Goal: Task Accomplishment & Management: Manage account settings

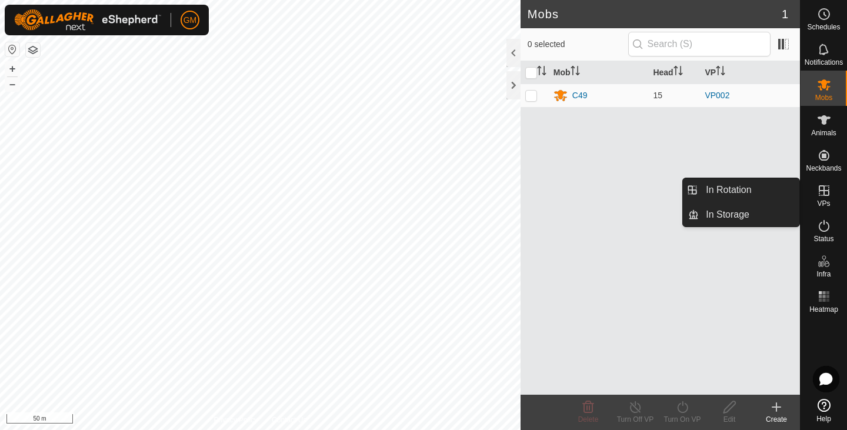
click at [817, 191] on icon at bounding box center [824, 190] width 14 height 14
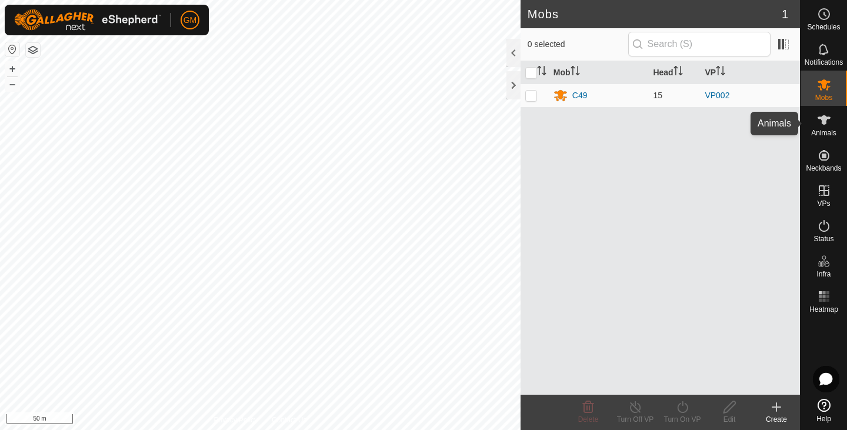
click at [817, 126] on icon at bounding box center [824, 120] width 14 height 14
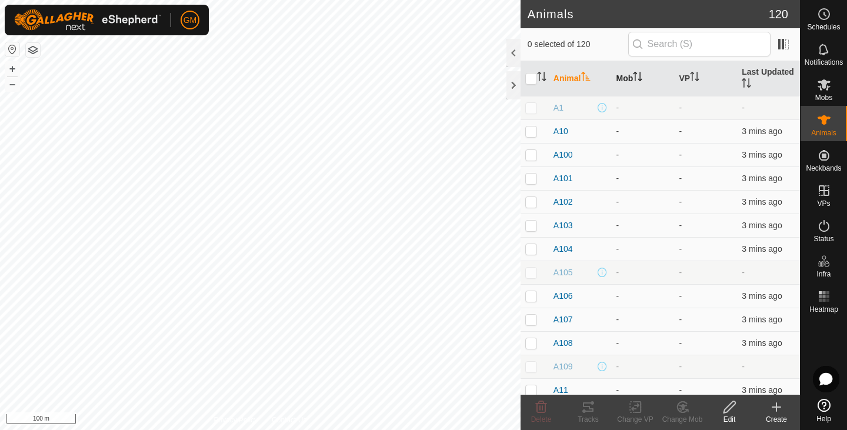
click at [640, 81] on p-sorticon "Activate to sort" at bounding box center [637, 78] width 9 height 9
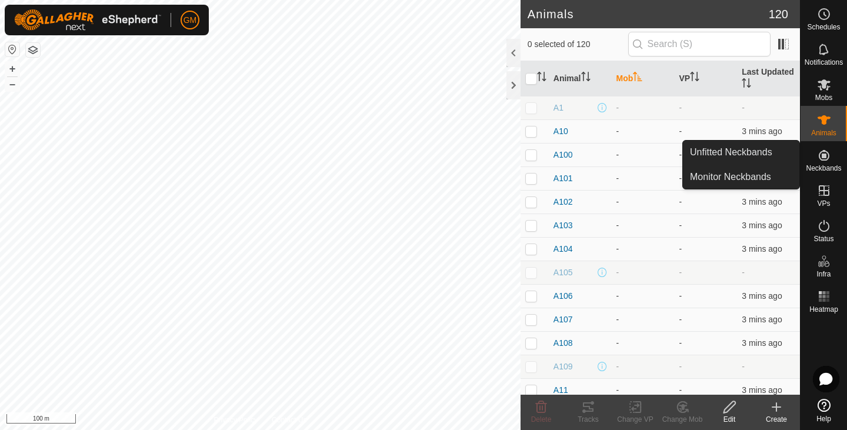
click at [827, 154] on icon at bounding box center [824, 155] width 11 height 11
click at [737, 153] on link "Unfitted Neckbands" at bounding box center [741, 153] width 116 height 24
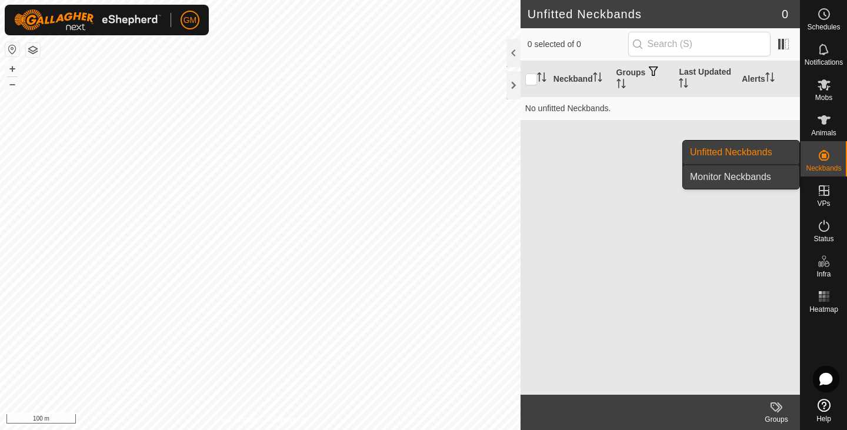
click at [730, 176] on link "Monitor Neckbands" at bounding box center [741, 177] width 116 height 24
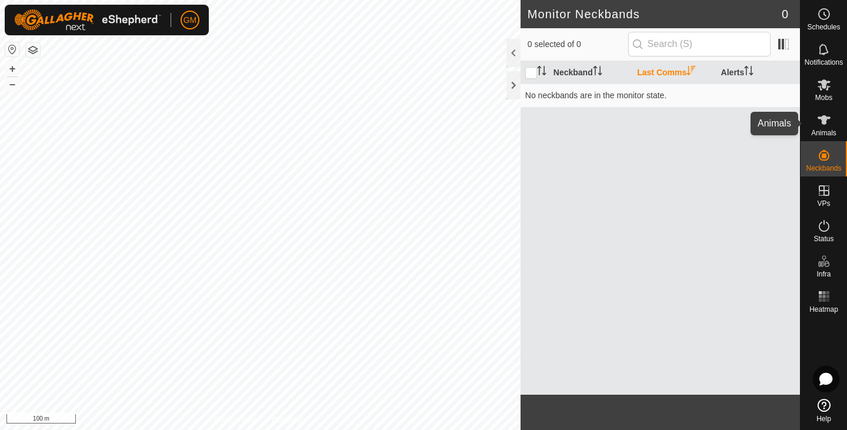
click at [826, 119] on icon at bounding box center [823, 119] width 13 height 9
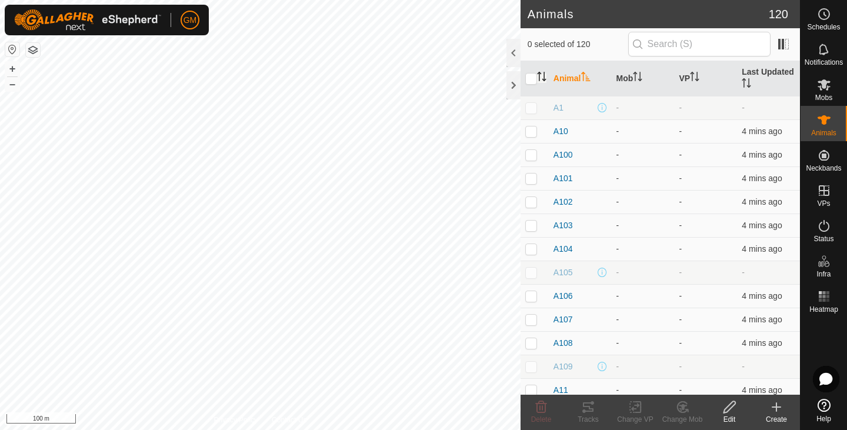
click at [541, 78] on icon "Activate to sort" at bounding box center [541, 76] width 9 height 9
click at [586, 78] on icon "Activate to sort" at bounding box center [585, 76] width 9 height 9
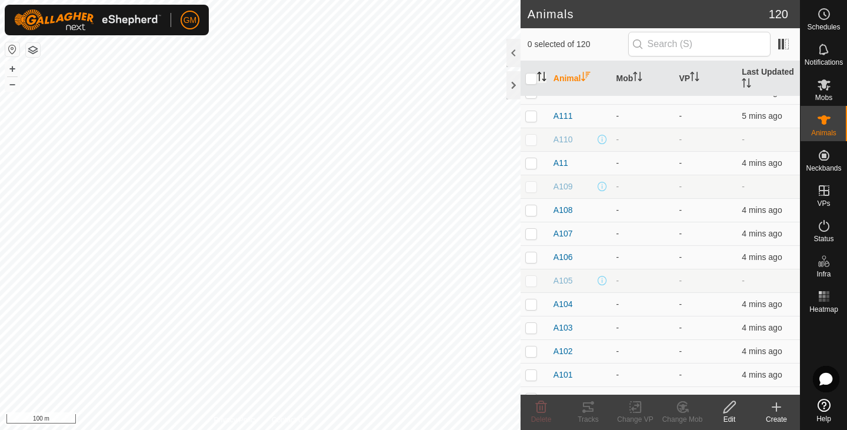
scroll to position [2745, 0]
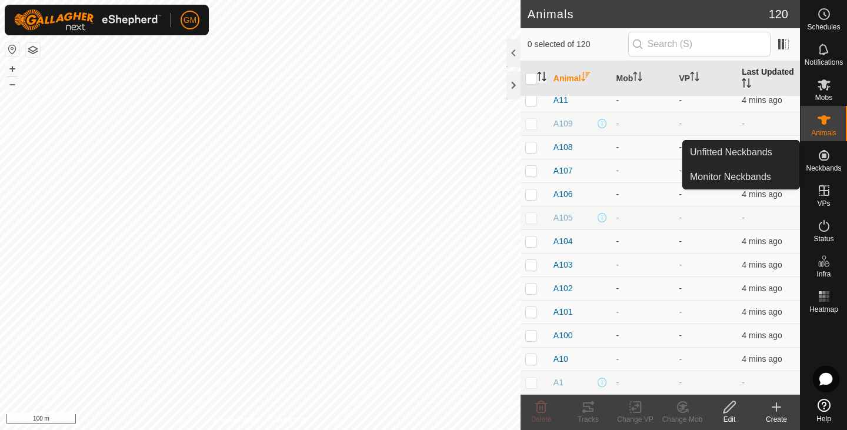
click at [745, 85] on icon "Activate to sort" at bounding box center [743, 82] width 1 height 9
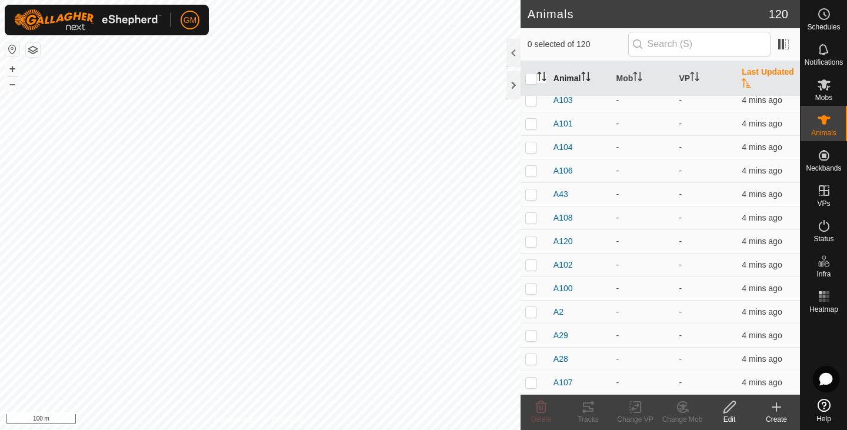
scroll to position [0, 0]
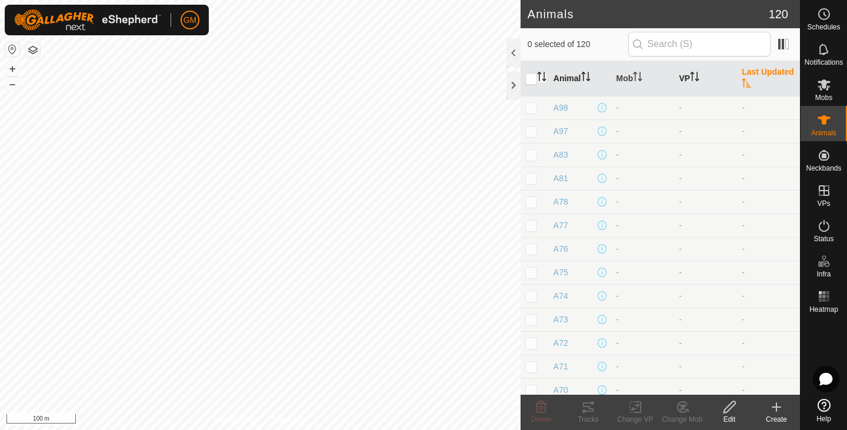
click at [692, 81] on p-sorticon "Activate to sort" at bounding box center [694, 78] width 9 height 9
click at [636, 76] on icon "Activate to sort" at bounding box center [637, 76] width 9 height 9
click at [745, 83] on icon "Activate to sort" at bounding box center [743, 82] width 1 height 9
click at [751, 88] on p-sorticon "Activate to sort" at bounding box center [746, 84] width 9 height 9
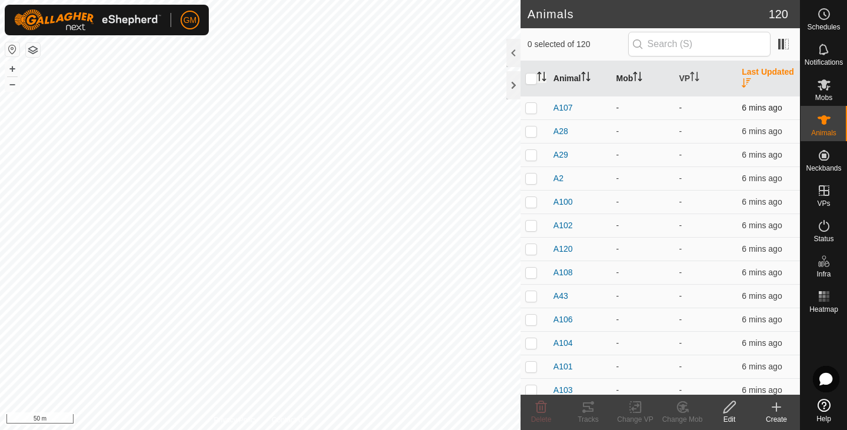
click at [528, 108] on p-checkbox at bounding box center [531, 107] width 12 height 9
checkbox input "true"
click at [531, 135] on p-checkbox at bounding box center [531, 130] width 12 height 9
checkbox input "true"
click at [530, 157] on p-checkbox at bounding box center [531, 154] width 12 height 9
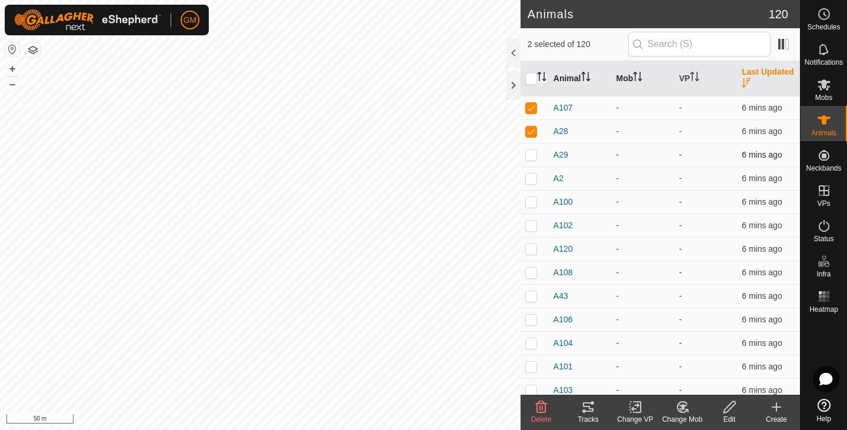
checkbox input "true"
click at [529, 179] on p-checkbox at bounding box center [531, 177] width 12 height 9
checkbox input "true"
click at [530, 202] on p-checkbox at bounding box center [531, 201] width 12 height 9
checkbox input "true"
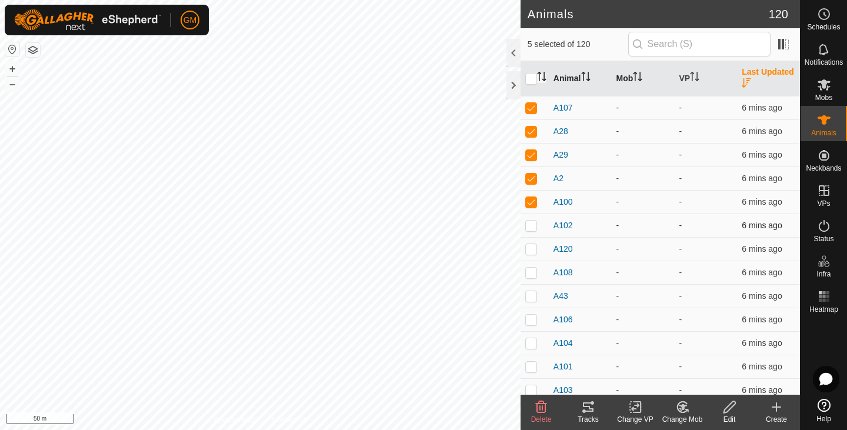
click at [533, 225] on p-checkbox at bounding box center [531, 225] width 12 height 9
checkbox input "true"
click at [530, 248] on p-checkbox at bounding box center [531, 248] width 12 height 9
checkbox input "true"
click at [530, 271] on p-checkbox at bounding box center [531, 272] width 12 height 9
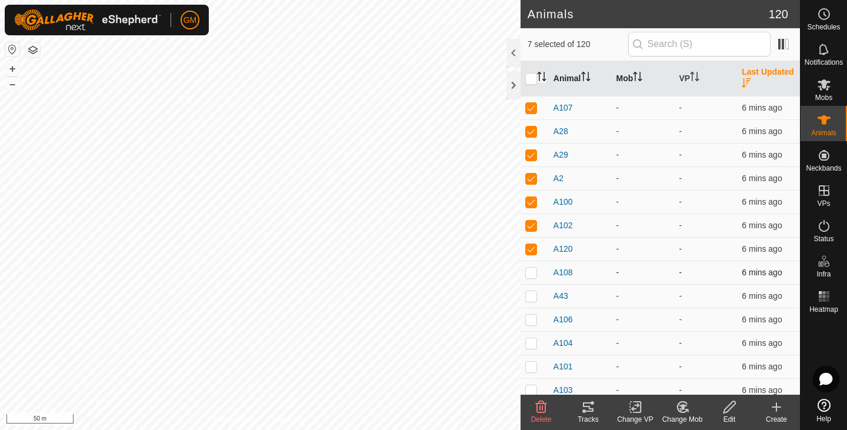
checkbox input "true"
click at [529, 296] on p-checkbox at bounding box center [531, 295] width 12 height 9
checkbox input "true"
click at [527, 319] on p-checkbox at bounding box center [531, 319] width 12 height 9
checkbox input "true"
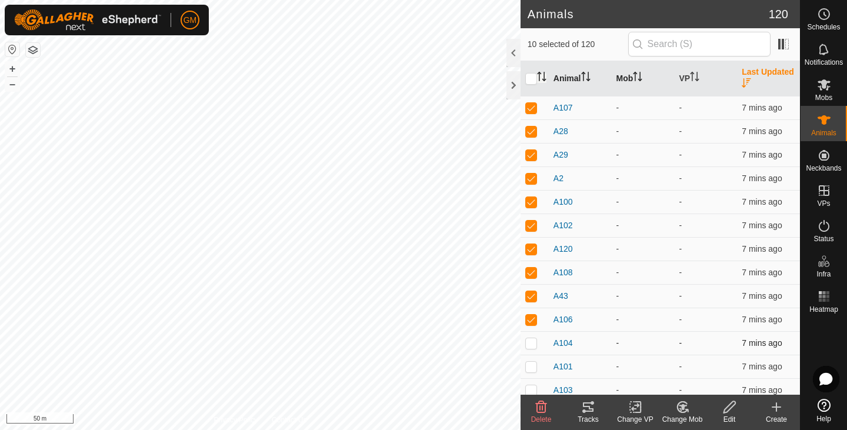
click at [531, 348] on td at bounding box center [534, 343] width 28 height 24
checkbox input "true"
click at [533, 368] on p-checkbox at bounding box center [531, 366] width 12 height 9
click at [530, 368] on p-checkbox at bounding box center [531, 366] width 12 height 9
checkbox input "false"
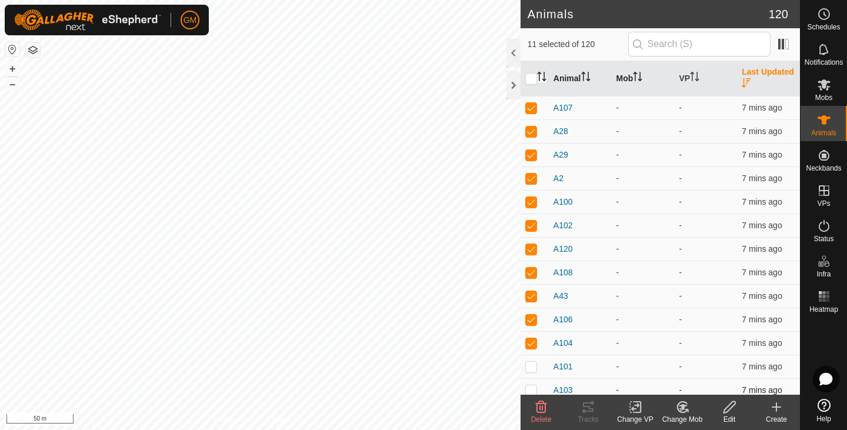
click at [531, 387] on p-checkbox at bounding box center [531, 389] width 12 height 9
checkbox input "true"
click at [533, 368] on p-checkbox at bounding box center [531, 366] width 12 height 9
checkbox input "true"
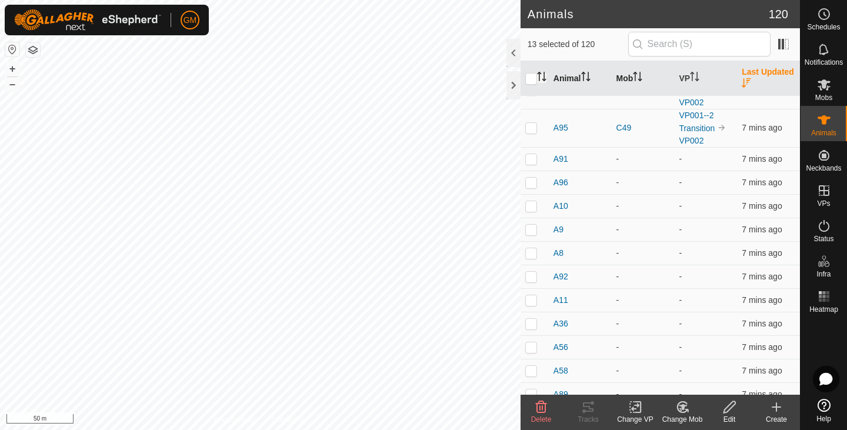
scroll to position [339, 0]
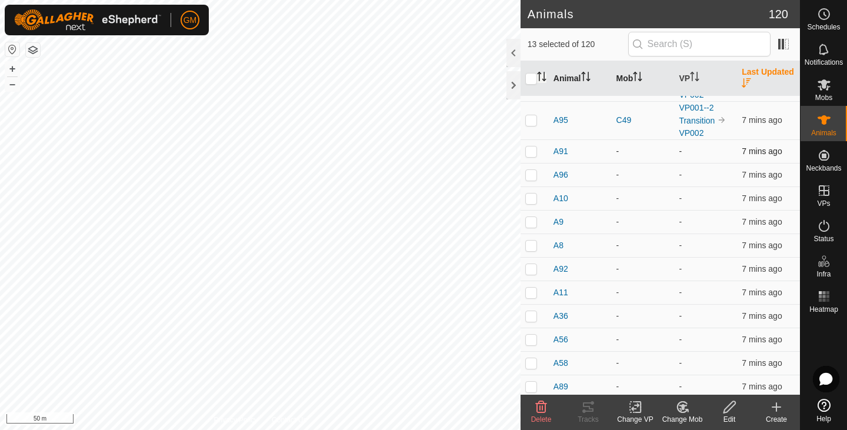
click at [531, 149] on p-checkbox at bounding box center [531, 150] width 12 height 9
checkbox input "true"
click at [529, 171] on p-checkbox at bounding box center [531, 174] width 12 height 9
checkbox input "true"
click at [532, 198] on p-checkbox at bounding box center [531, 197] width 12 height 9
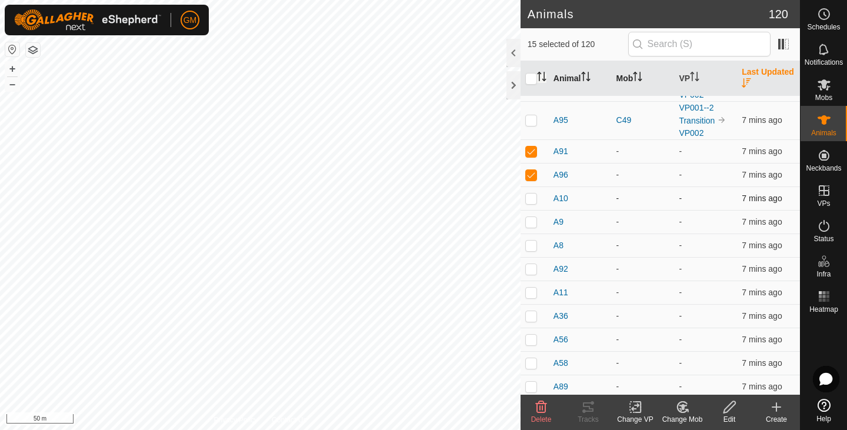
checkbox input "true"
click at [532, 225] on p-checkbox at bounding box center [531, 221] width 12 height 9
checkbox input "true"
click at [528, 247] on p-checkbox at bounding box center [531, 245] width 12 height 9
checkbox input "true"
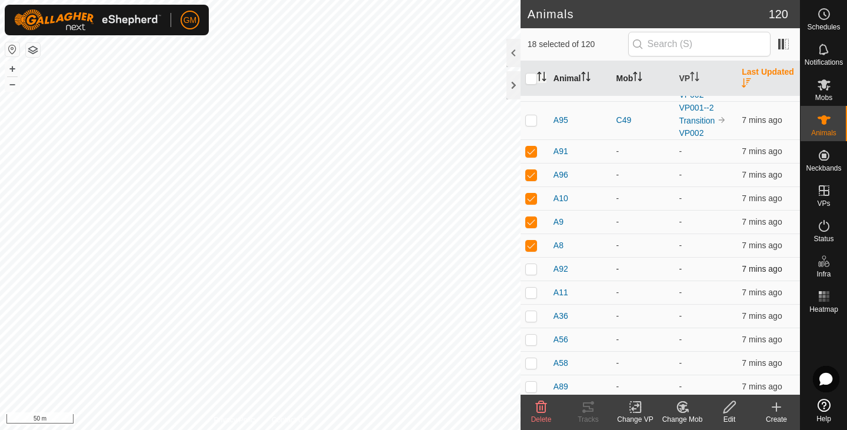
click at [529, 273] on p-checkbox at bounding box center [531, 268] width 12 height 9
checkbox input "true"
click at [526, 292] on p-checkbox at bounding box center [531, 292] width 12 height 9
checkbox input "true"
click at [530, 317] on p-checkbox at bounding box center [531, 315] width 12 height 9
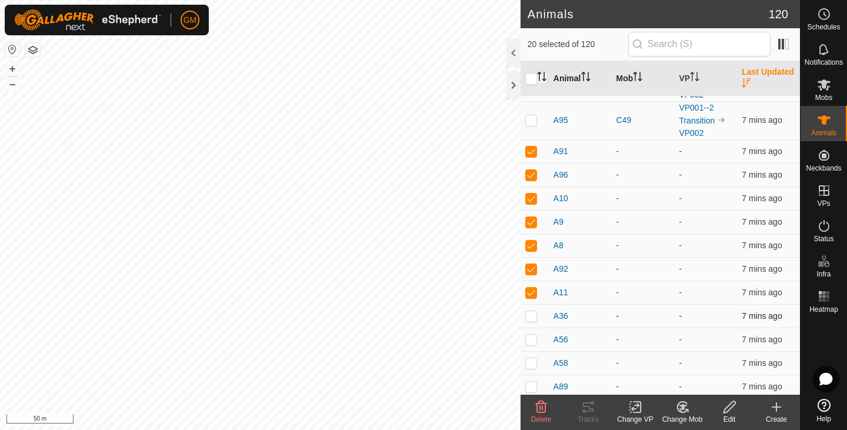
checkbox input "true"
click at [531, 340] on p-checkbox at bounding box center [531, 339] width 12 height 9
checkbox input "true"
click at [535, 365] on p-checkbox at bounding box center [531, 362] width 12 height 9
checkbox input "true"
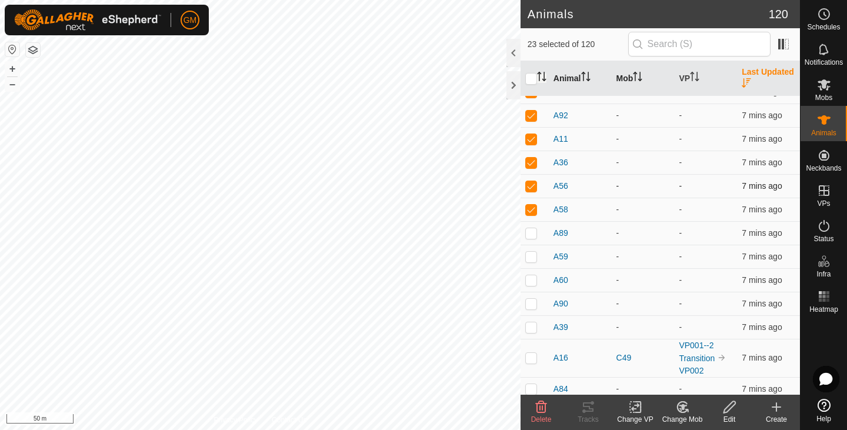
scroll to position [493, 0]
click at [532, 233] on p-checkbox at bounding box center [531, 231] width 12 height 9
checkbox input "true"
click at [528, 256] on p-checkbox at bounding box center [531, 255] width 12 height 9
checkbox input "true"
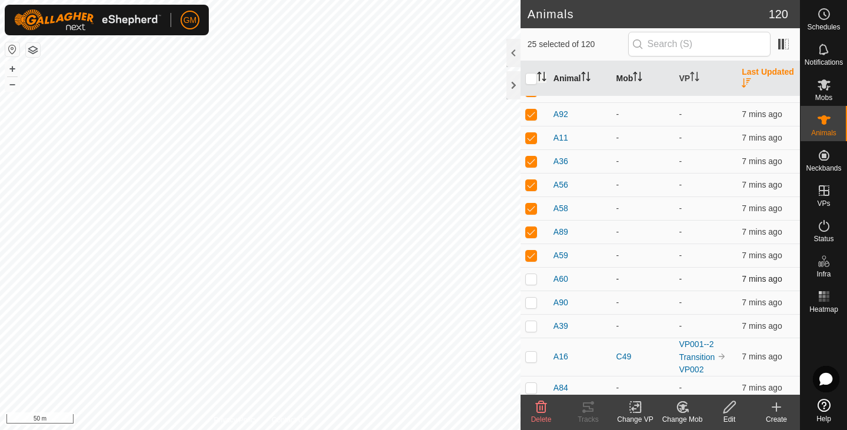
click at [531, 277] on p-checkbox at bounding box center [531, 278] width 12 height 9
checkbox input "true"
click at [530, 302] on p-checkbox at bounding box center [531, 302] width 12 height 9
checkbox input "true"
click at [535, 329] on p-checkbox at bounding box center [531, 325] width 12 height 9
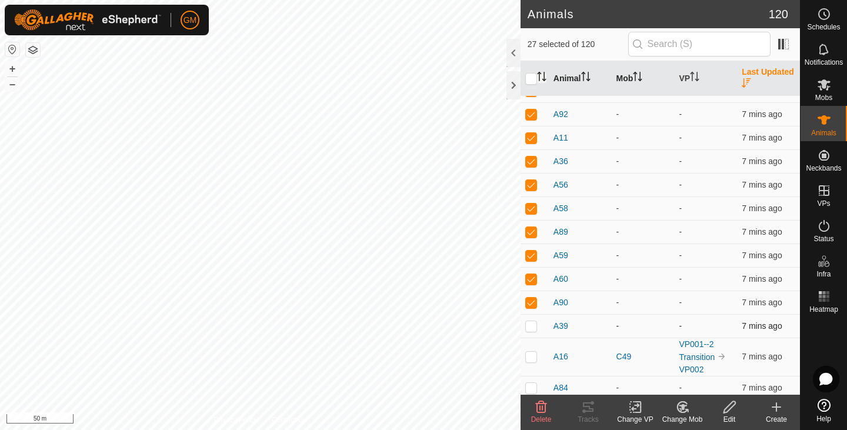
checkbox input "true"
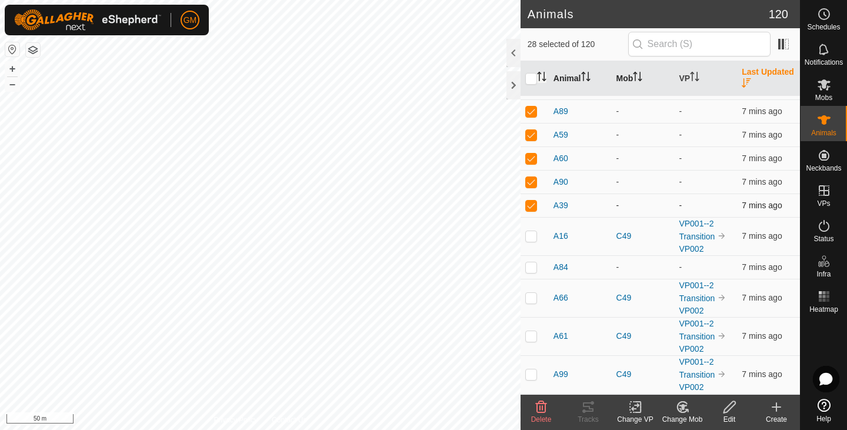
scroll to position [616, 0]
click at [536, 266] on p-checkbox at bounding box center [531, 265] width 12 height 9
checkbox input "true"
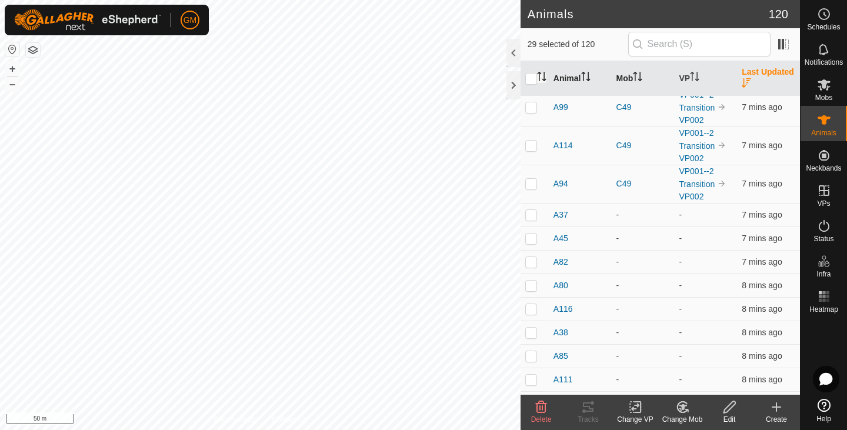
scroll to position [882, 0]
click at [532, 213] on p-checkbox at bounding box center [531, 213] width 12 height 9
checkbox input "true"
click at [529, 239] on p-checkbox at bounding box center [531, 237] width 12 height 9
checkbox input "true"
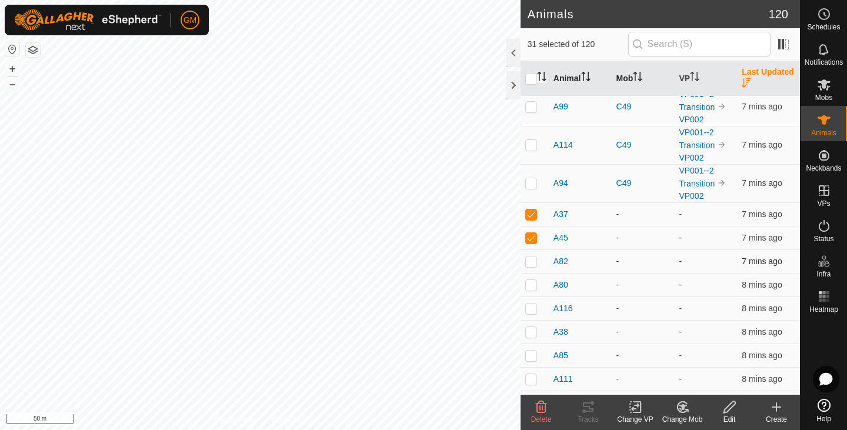
click at [529, 256] on td at bounding box center [534, 261] width 28 height 24
checkbox input "true"
click at [529, 288] on p-checkbox at bounding box center [531, 284] width 12 height 9
checkbox input "true"
click at [529, 309] on p-checkbox at bounding box center [531, 307] width 12 height 9
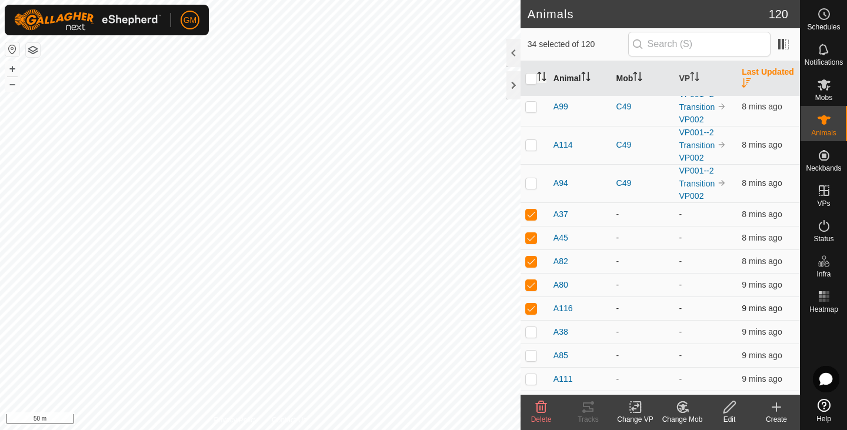
checkbox input "true"
click at [530, 332] on p-checkbox at bounding box center [531, 331] width 12 height 9
checkbox input "true"
click at [531, 352] on p-checkbox at bounding box center [531, 355] width 12 height 9
checkbox input "true"
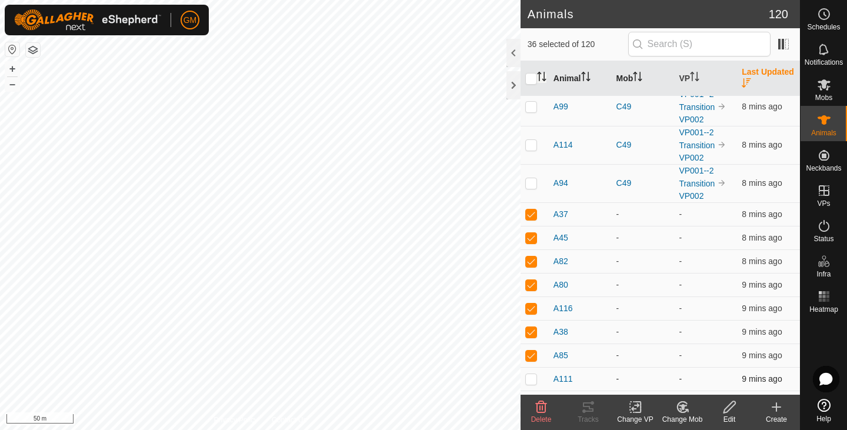
click at [530, 379] on p-checkbox at bounding box center [531, 378] width 12 height 9
checkbox input "true"
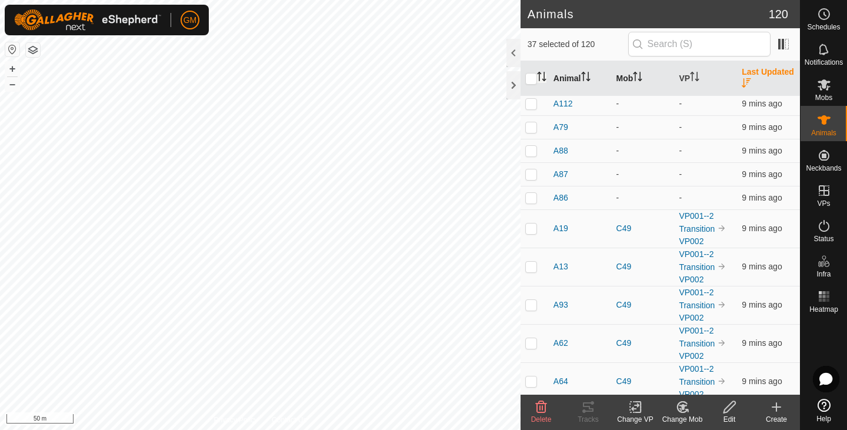
scroll to position [1159, 0]
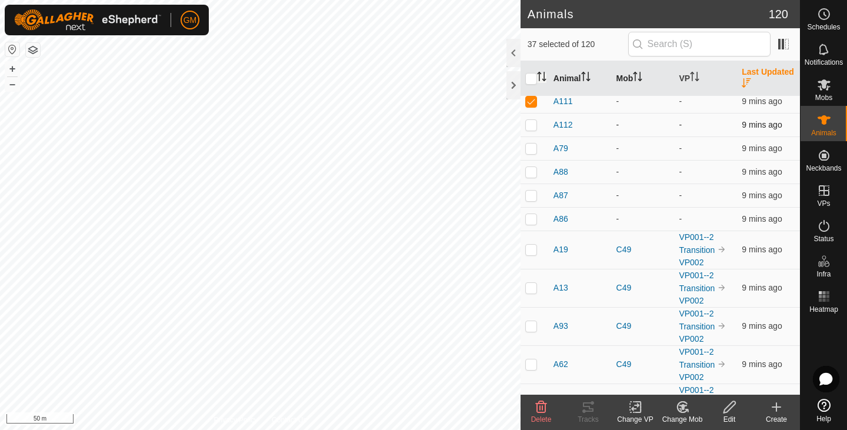
click at [532, 128] on p-checkbox at bounding box center [531, 124] width 12 height 9
checkbox input "true"
click at [532, 145] on p-checkbox at bounding box center [531, 147] width 12 height 9
checkbox input "true"
click at [531, 172] on p-checkbox at bounding box center [531, 171] width 12 height 9
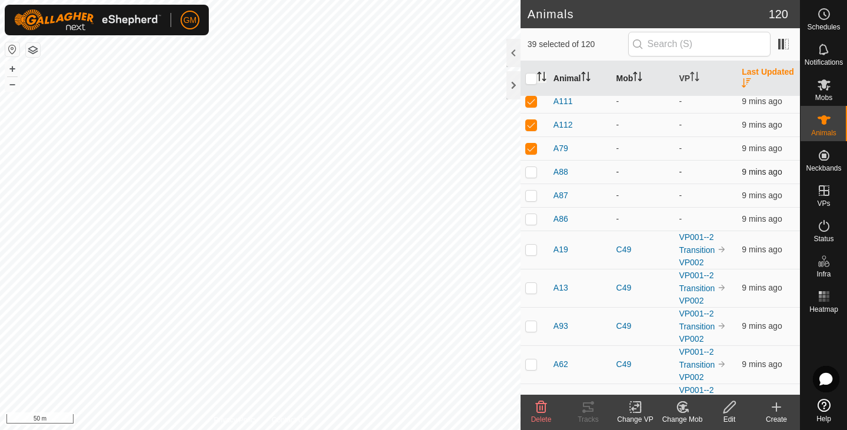
checkbox input "true"
click at [531, 197] on p-checkbox at bounding box center [531, 195] width 12 height 9
checkbox input "true"
click at [533, 217] on p-checkbox at bounding box center [531, 218] width 12 height 9
checkbox input "true"
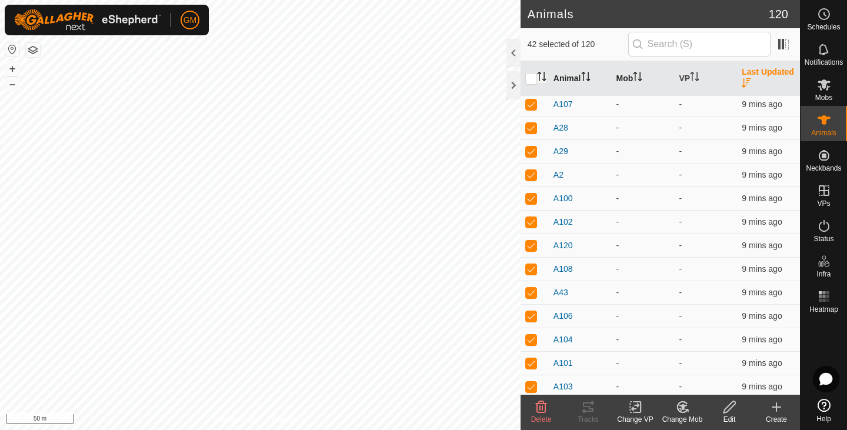
scroll to position [0, 0]
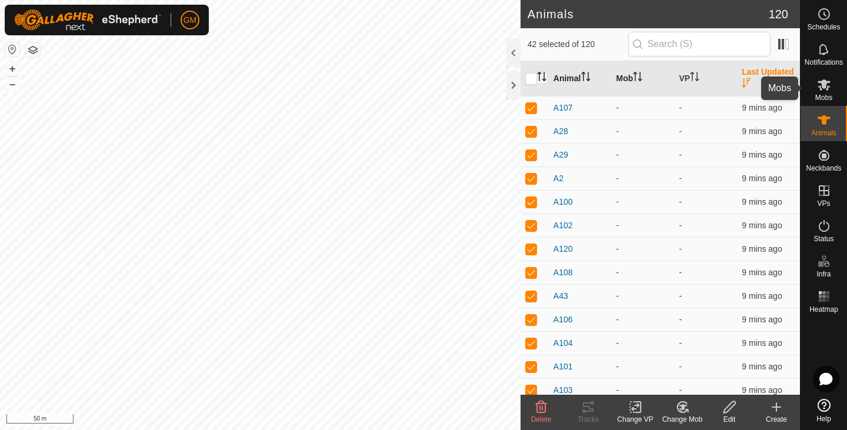
click at [819, 95] on span "Mobs" at bounding box center [823, 97] width 17 height 7
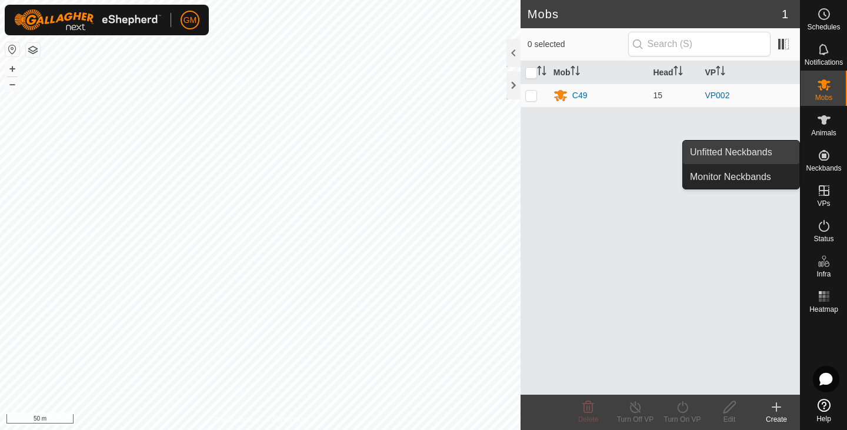
click at [730, 151] on link "Unfitted Neckbands" at bounding box center [741, 153] width 116 height 24
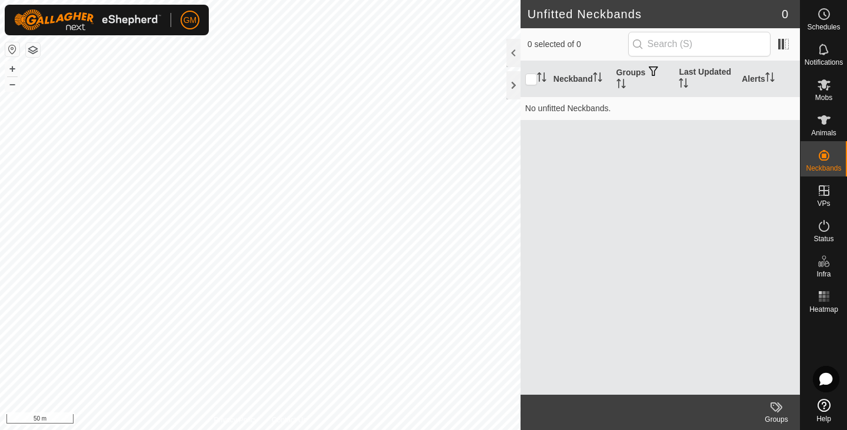
click at [773, 409] on icon at bounding box center [774, 406] width 9 height 9
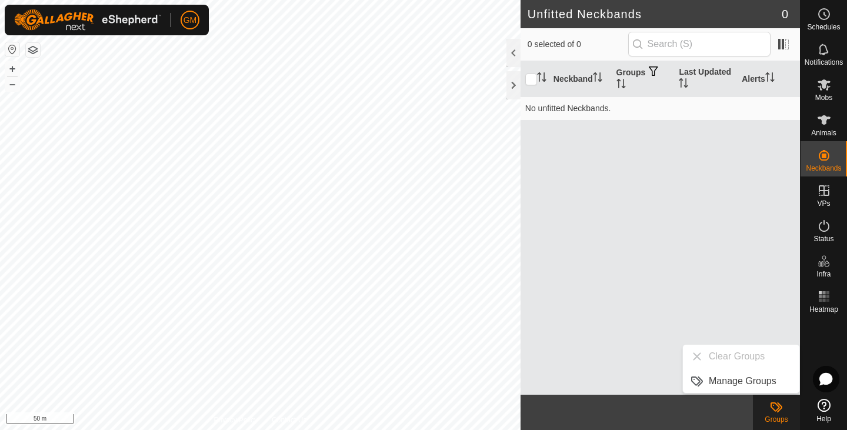
click at [773, 409] on icon at bounding box center [774, 406] width 9 height 9
click at [603, 358] on div "Neckband Groups Last Updated Alerts No unfitted Neckbands." at bounding box center [659, 227] width 279 height 333
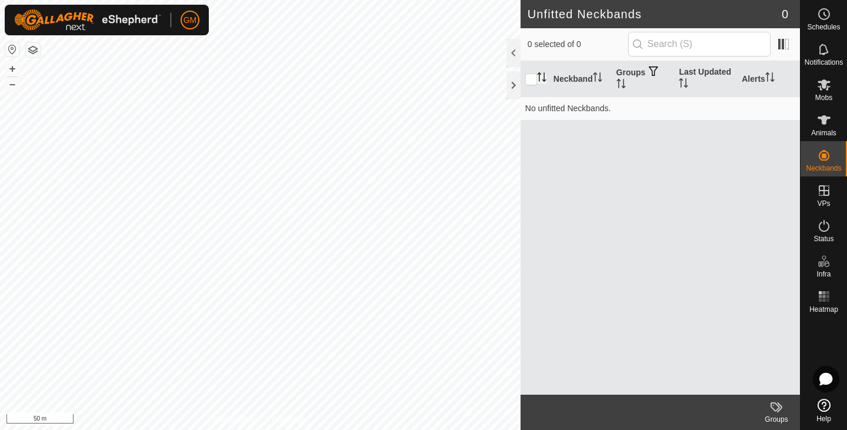
click at [542, 76] on icon "Activate to sort" at bounding box center [541, 76] width 9 height 9
click at [532, 79] on input "checkbox" at bounding box center [531, 80] width 12 height 12
click at [622, 89] on p-sorticon "Activate to sort" at bounding box center [620, 85] width 9 height 9
click at [545, 76] on icon "Activate to sort" at bounding box center [541, 76] width 9 height 9
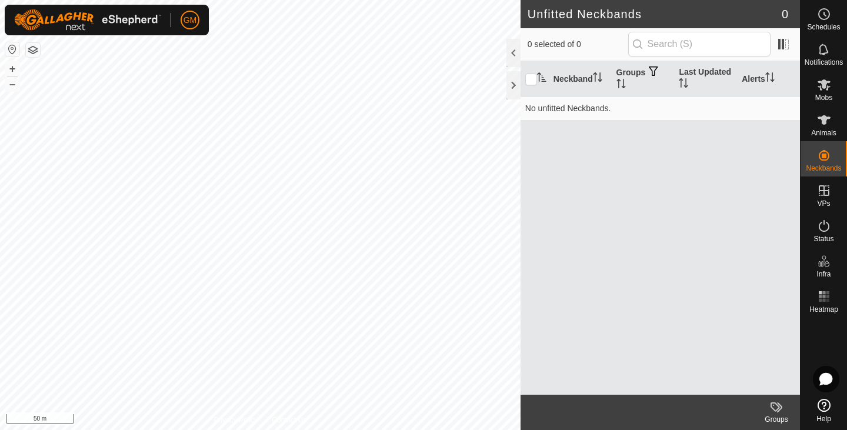
click at [545, 76] on icon "Activate to sort" at bounding box center [541, 76] width 9 height 9
click at [602, 76] on icon "Activate to sort" at bounding box center [597, 76] width 9 height 9
click at [686, 82] on icon "Activate to sort" at bounding box center [686, 82] width 1 height 9
click at [773, 76] on icon "Activate to sort" at bounding box center [769, 76] width 9 height 9
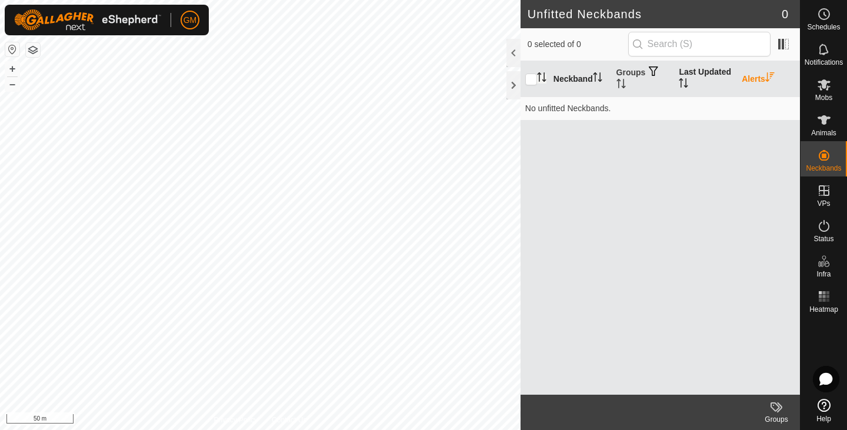
click at [685, 85] on icon "Activate to sort" at bounding box center [683, 82] width 9 height 9
click at [684, 82] on icon "Activate to sort" at bounding box center [683, 82] width 9 height 9
click at [656, 108] on td "No unfitted Neckbands." at bounding box center [659, 108] width 279 height 24
click at [549, 76] on th "Neckband" at bounding box center [580, 79] width 63 height 36
click at [538, 78] on icon "Activate to sort" at bounding box center [541, 76] width 9 height 9
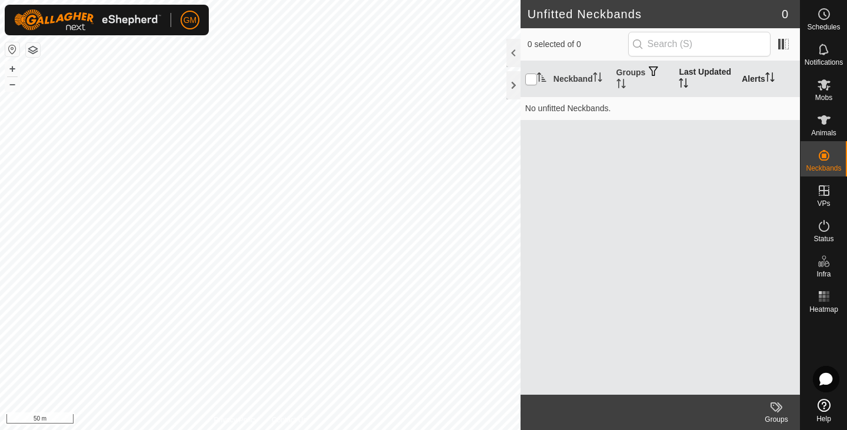
click at [530, 79] on input "checkbox" at bounding box center [531, 80] width 12 height 12
checkbox input "false"
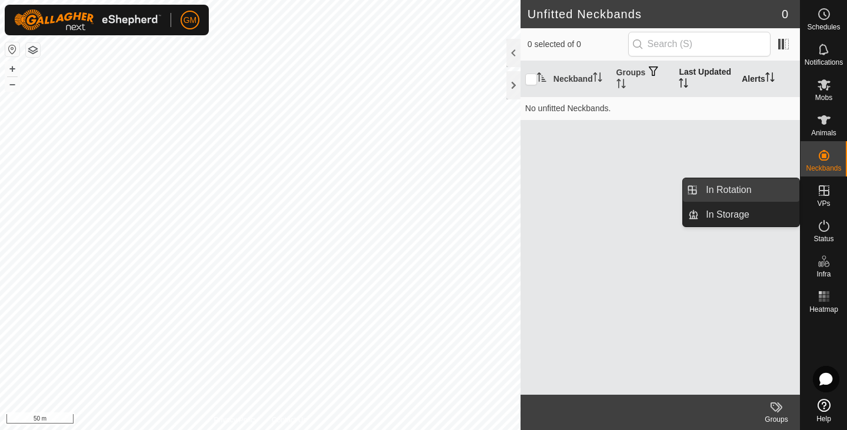
click at [750, 188] on link "In Rotation" at bounding box center [749, 190] width 101 height 24
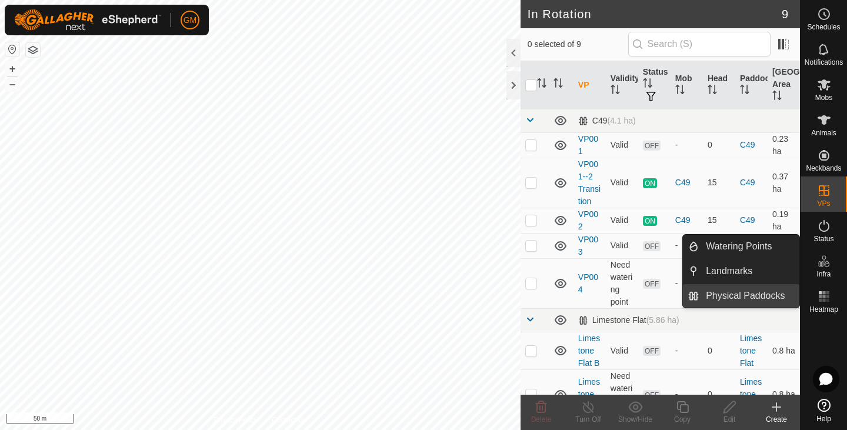
click at [748, 295] on link "Physical Paddocks" at bounding box center [749, 296] width 101 height 24
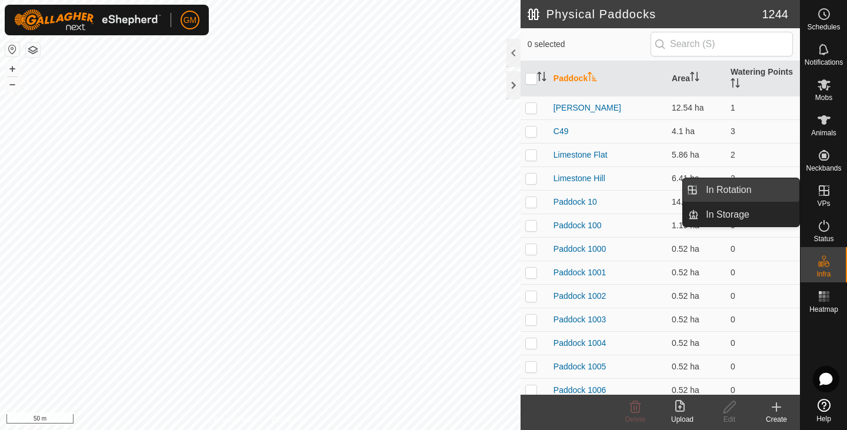
click at [747, 188] on span "In Rotation" at bounding box center [728, 190] width 45 height 14
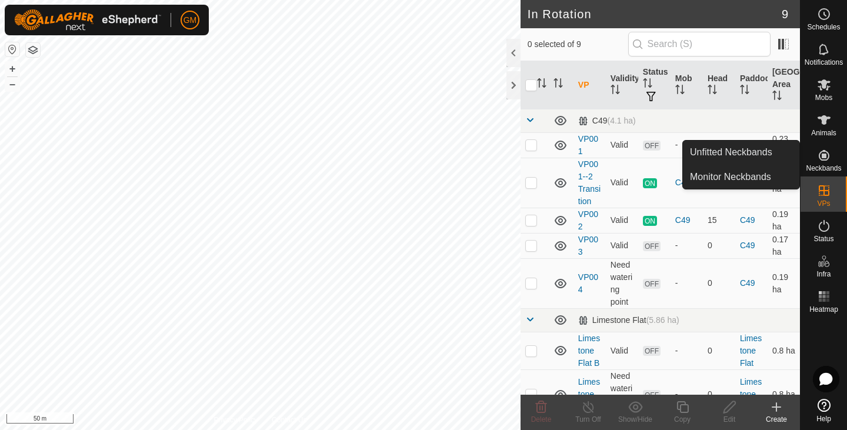
click at [823, 156] on icon at bounding box center [824, 155] width 11 height 11
click at [729, 182] on link "Monitor Neckbands" at bounding box center [741, 177] width 116 height 24
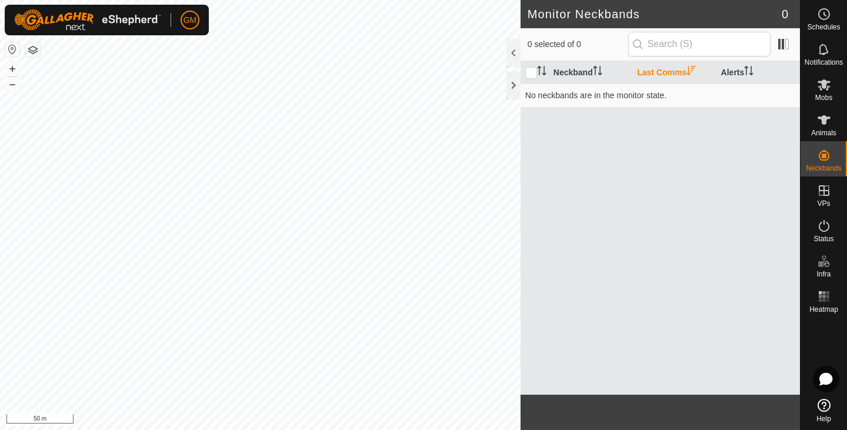
click at [667, 151] on div "Neckband Last Comms Alerts No neckbands are in the monitor state." at bounding box center [659, 227] width 279 height 333
click at [823, 90] on icon at bounding box center [824, 85] width 14 height 14
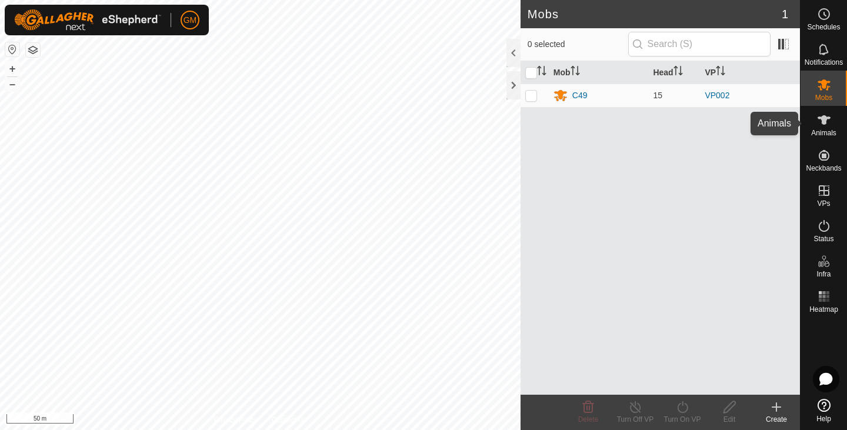
click at [825, 124] on icon at bounding box center [824, 120] width 14 height 14
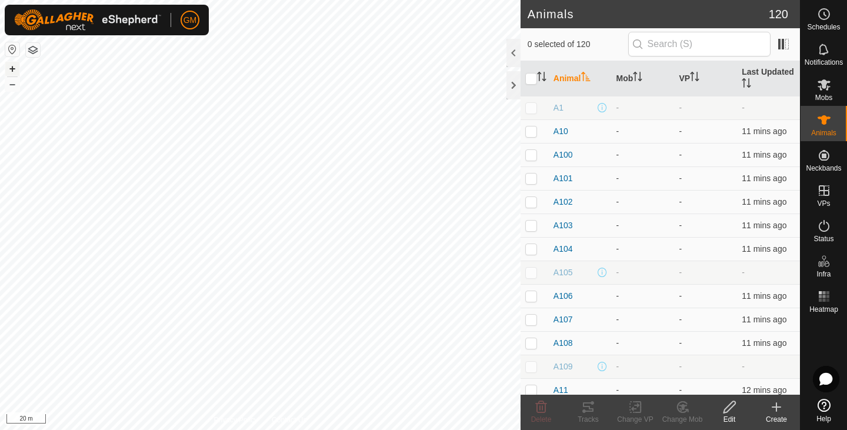
click at [10, 67] on button "+" at bounding box center [12, 69] width 14 height 14
click at [6, 49] on button "button" at bounding box center [12, 49] width 14 height 14
click at [35, 44] on button "button" at bounding box center [33, 50] width 14 height 14
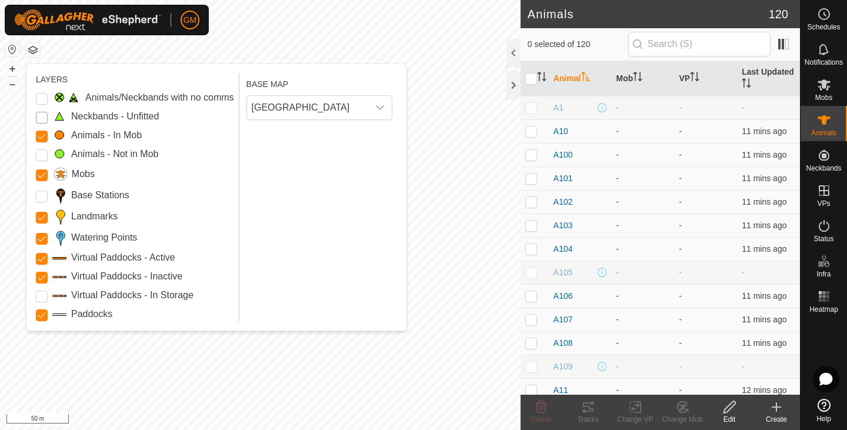
click at [42, 117] on Unfitted "Neckbands - Unfitted" at bounding box center [42, 118] width 12 height 12
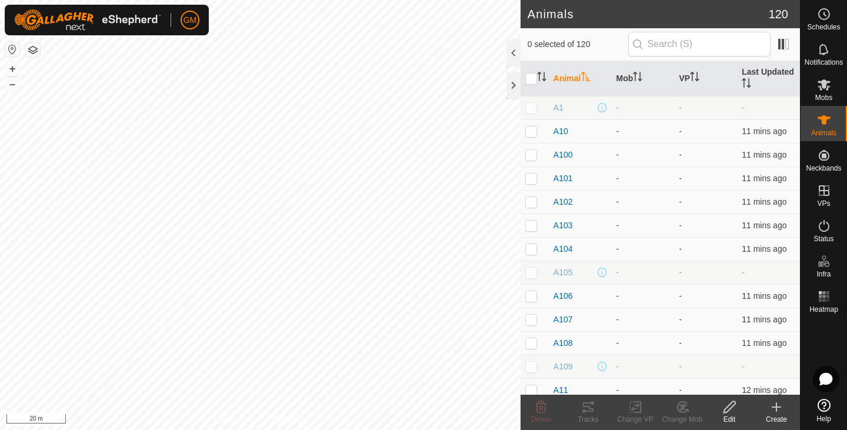
click at [303, 429] on html "GM Schedules Notifications Mobs Animals Neckbands VPs Status Infra Heatmap Help…" at bounding box center [423, 215] width 847 height 430
click at [212, 429] on html "GM Schedules Notifications Mobs Animals Neckbands VPs Status Infra Heatmap Help…" at bounding box center [423, 215] width 847 height 430
click at [274, 429] on html "GM Schedules Notifications Mobs Animals Neckbands VPs Status Infra Heatmap Help…" at bounding box center [423, 215] width 847 height 430
click at [36, 51] on button "button" at bounding box center [33, 50] width 14 height 14
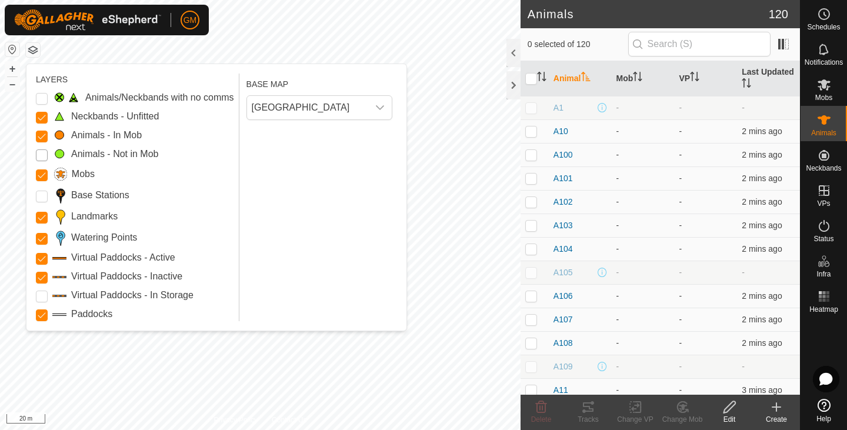
click at [43, 152] on Mob "Animals - Not in Mob" at bounding box center [42, 155] width 12 height 12
click at [32, 52] on button "button" at bounding box center [33, 50] width 14 height 14
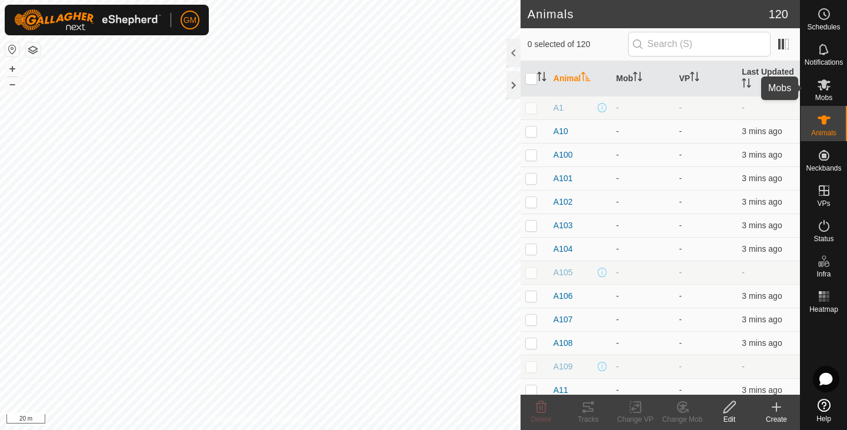
click at [824, 88] on icon at bounding box center [823, 84] width 13 height 11
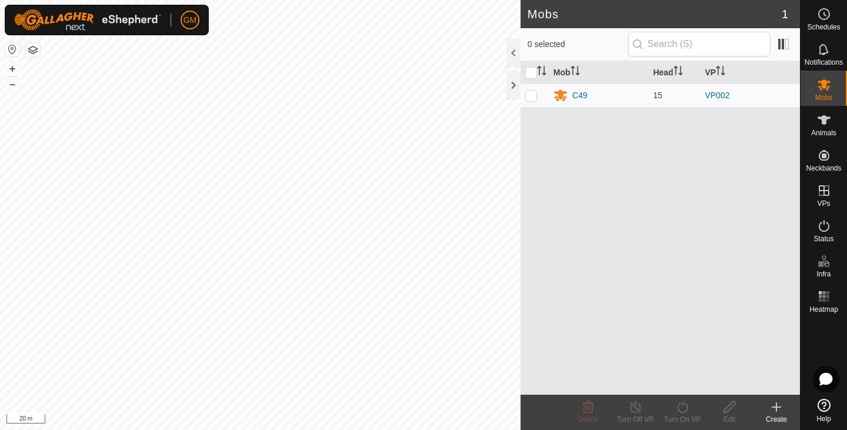
click at [775, 407] on icon at bounding box center [776, 407] width 8 height 0
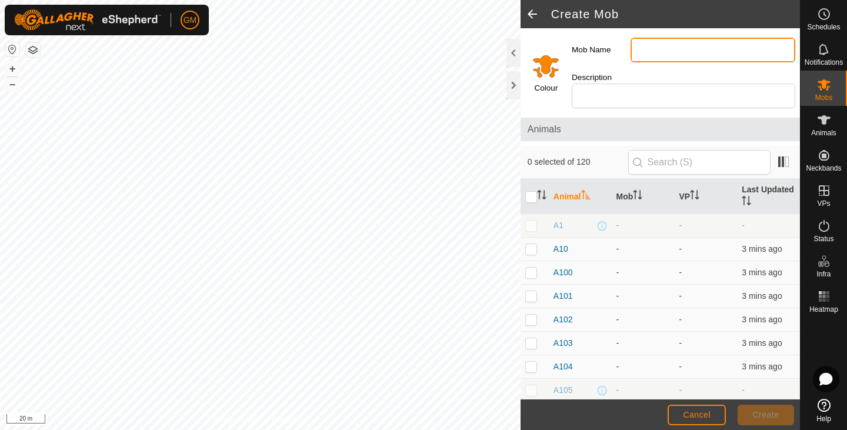
click at [647, 51] on input "Mob Name" at bounding box center [712, 50] width 165 height 25
type input "Limestone-[PERSON_NAME]"
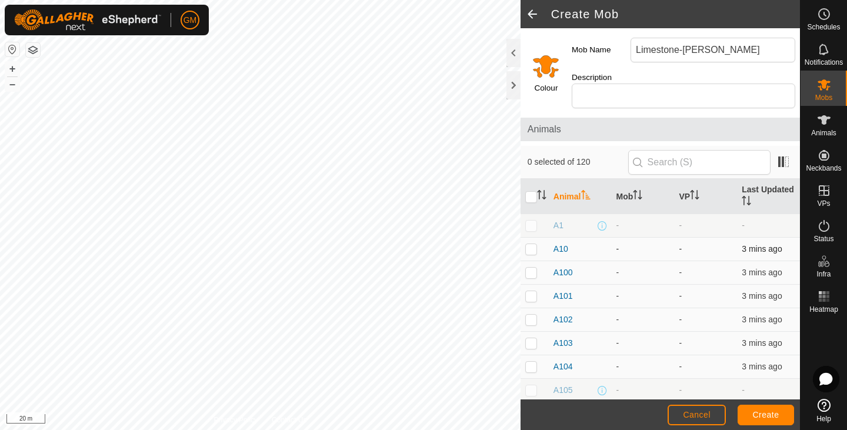
click at [528, 249] on p-checkbox at bounding box center [531, 248] width 12 height 9
checkbox input "true"
click at [532, 275] on p-checkbox at bounding box center [531, 272] width 12 height 9
checkbox input "true"
click at [532, 299] on p-checkbox at bounding box center [531, 295] width 12 height 9
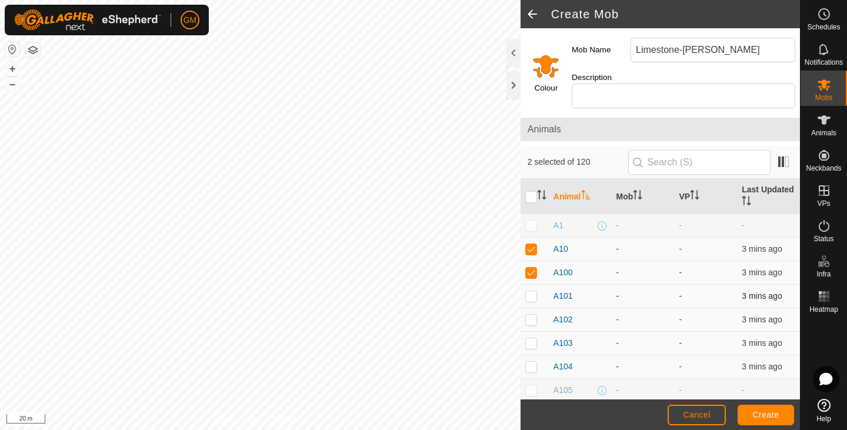
checkbox input "true"
click at [533, 322] on p-checkbox at bounding box center [531, 319] width 12 height 9
checkbox input "true"
click at [532, 341] on p-checkbox at bounding box center [531, 342] width 12 height 9
checkbox input "true"
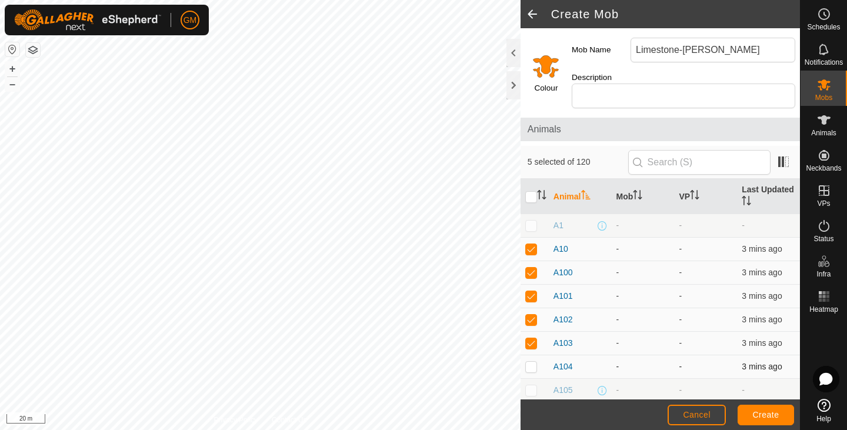
click at [533, 365] on p-checkbox at bounding box center [531, 366] width 12 height 9
checkbox input "true"
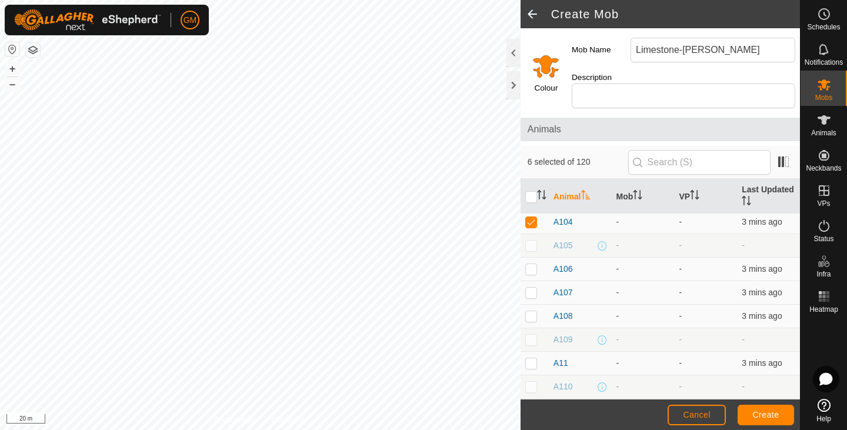
scroll to position [147, 0]
click at [530, 268] on p-checkbox at bounding box center [531, 266] width 12 height 9
checkbox input "true"
click at [531, 291] on p-checkbox at bounding box center [531, 289] width 12 height 9
checkbox input "true"
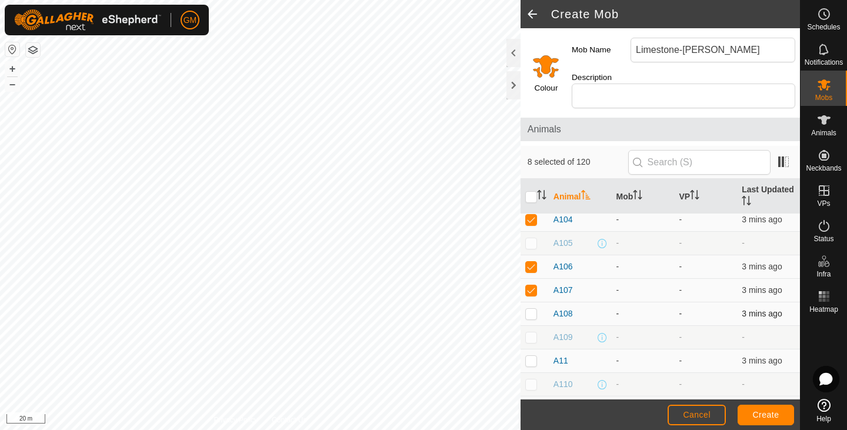
click at [531, 313] on p-checkbox at bounding box center [531, 313] width 12 height 9
checkbox input "true"
click at [529, 361] on p-checkbox at bounding box center [531, 360] width 12 height 9
checkbox input "true"
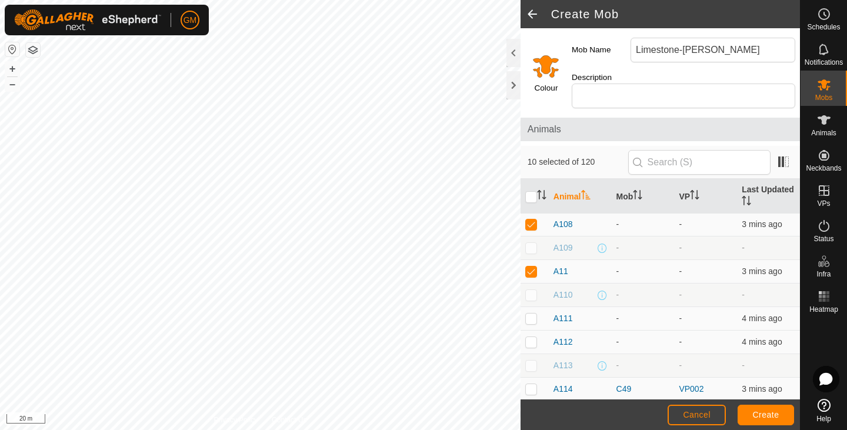
scroll to position [236, 0]
click at [533, 322] on p-checkbox at bounding box center [531, 317] width 12 height 9
checkbox input "true"
click at [528, 341] on p-checkbox at bounding box center [531, 341] width 12 height 9
checkbox input "true"
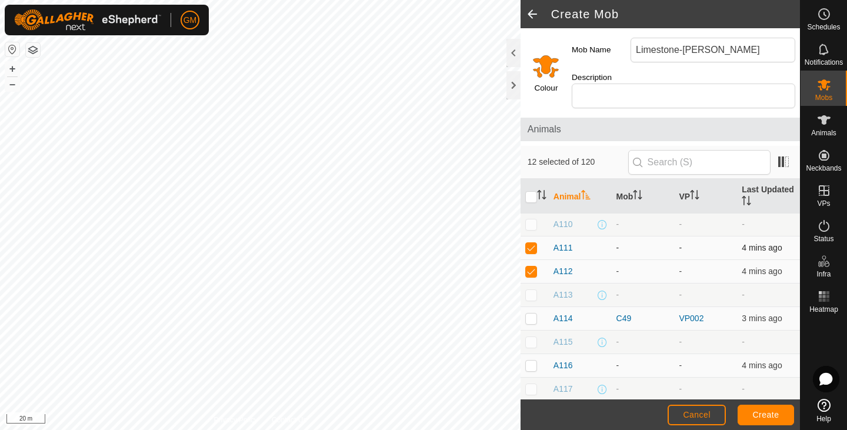
scroll to position [309, 0]
click at [533, 315] on p-checkbox at bounding box center [531, 315] width 12 height 9
checkbox input "true"
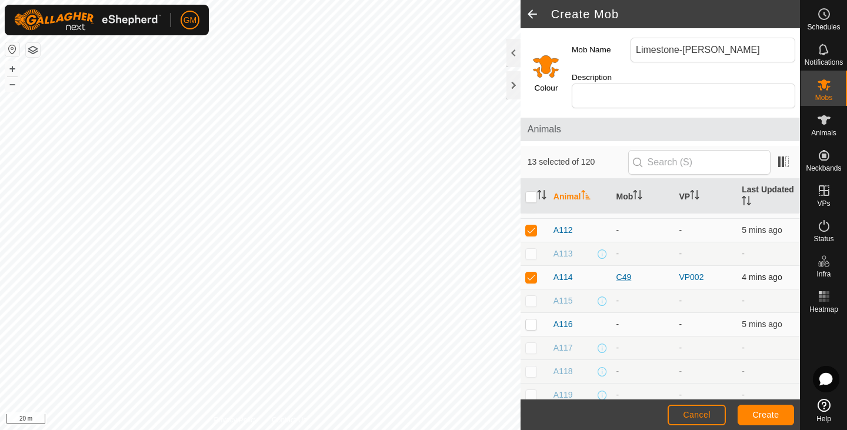
scroll to position [359, 0]
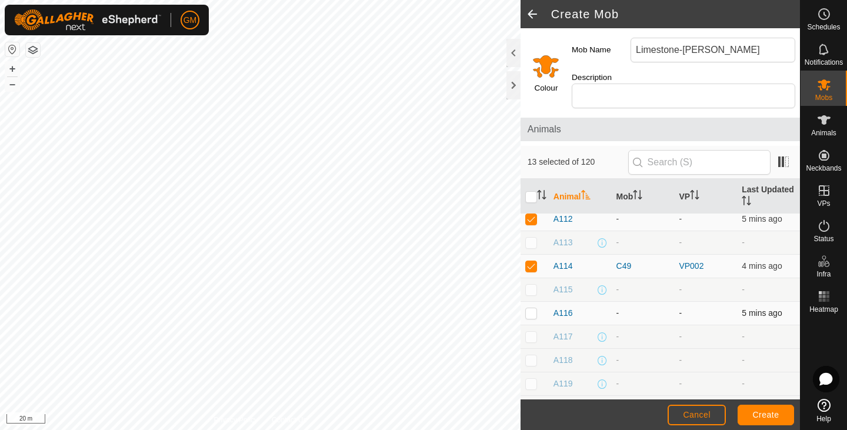
click at [531, 312] on p-checkbox at bounding box center [531, 312] width 12 height 9
checkbox input "true"
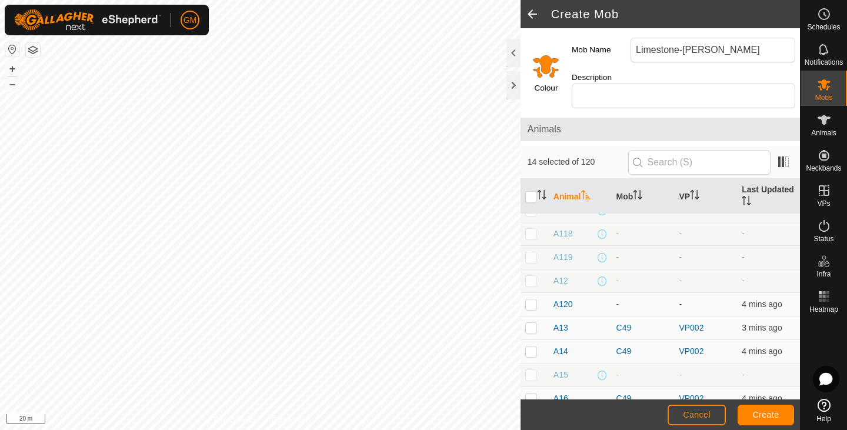
scroll to position [489, 0]
click at [530, 300] on p-checkbox at bounding box center [531, 300] width 12 height 9
checkbox input "true"
click at [531, 326] on p-checkbox at bounding box center [531, 324] width 12 height 9
checkbox input "true"
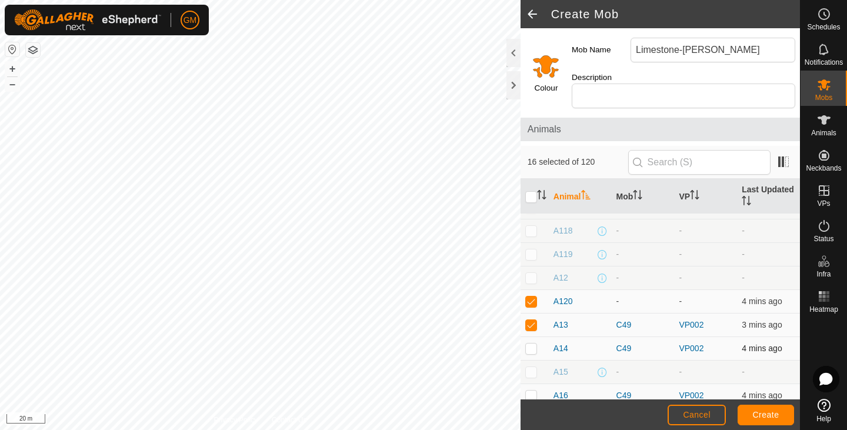
click at [535, 348] on p-checkbox at bounding box center [531, 347] width 12 height 9
checkbox input "true"
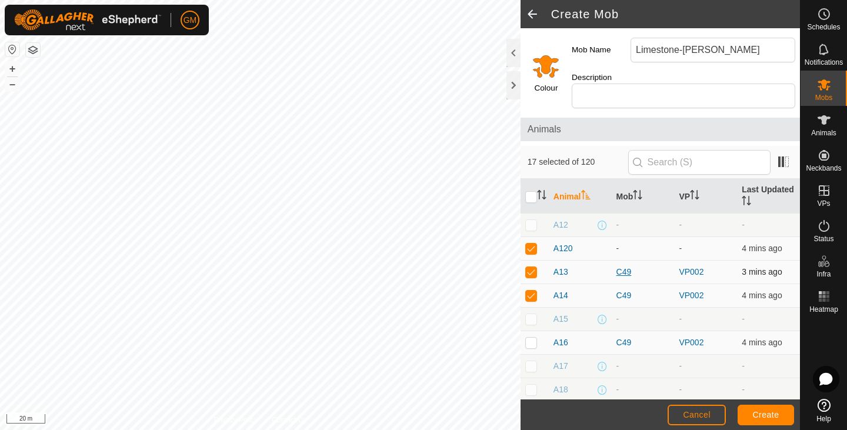
scroll to position [560, 0]
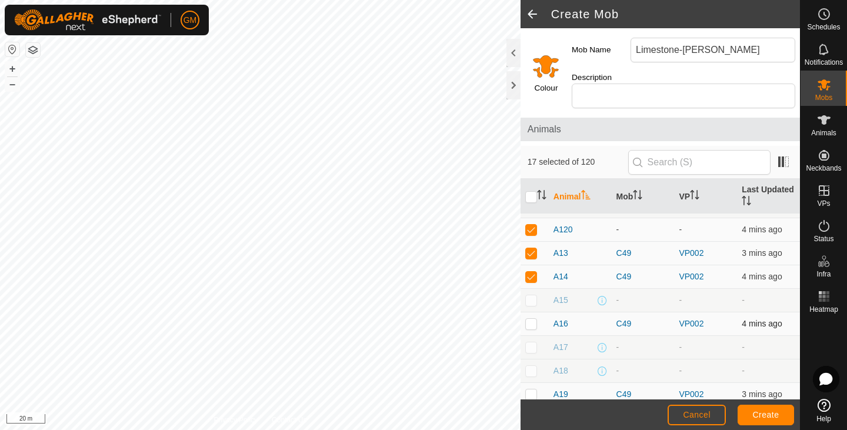
click at [532, 323] on p-checkbox at bounding box center [531, 323] width 12 height 9
checkbox input "true"
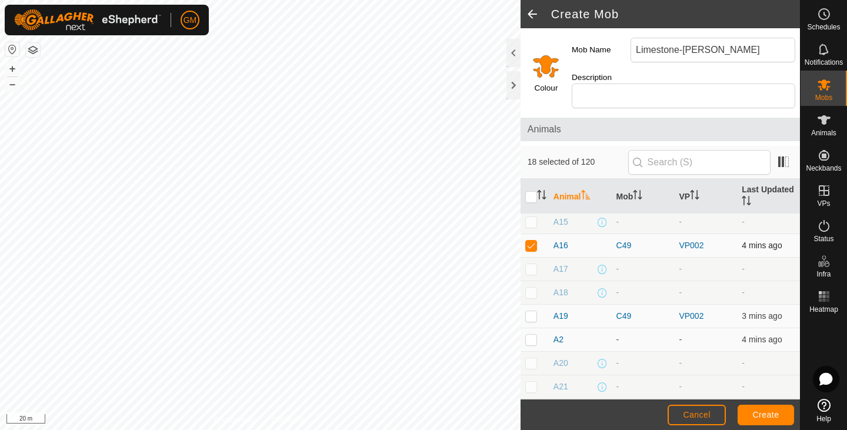
scroll to position [642, 0]
click at [532, 316] on p-checkbox at bounding box center [531, 312] width 12 height 9
checkbox input "true"
click at [533, 336] on p-checkbox at bounding box center [531, 336] width 12 height 9
checkbox input "true"
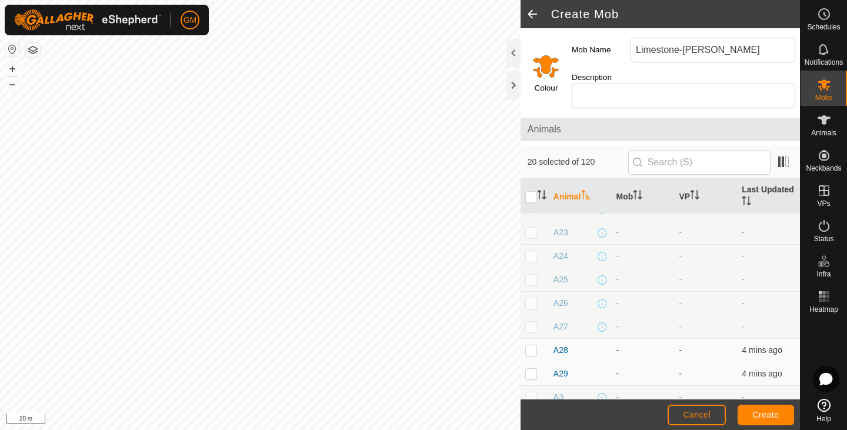
scroll to position [914, 0]
click at [527, 276] on p-checkbox at bounding box center [531, 275] width 12 height 9
checkbox input "true"
click at [532, 298] on p-checkbox at bounding box center [531, 299] width 12 height 9
checkbox input "true"
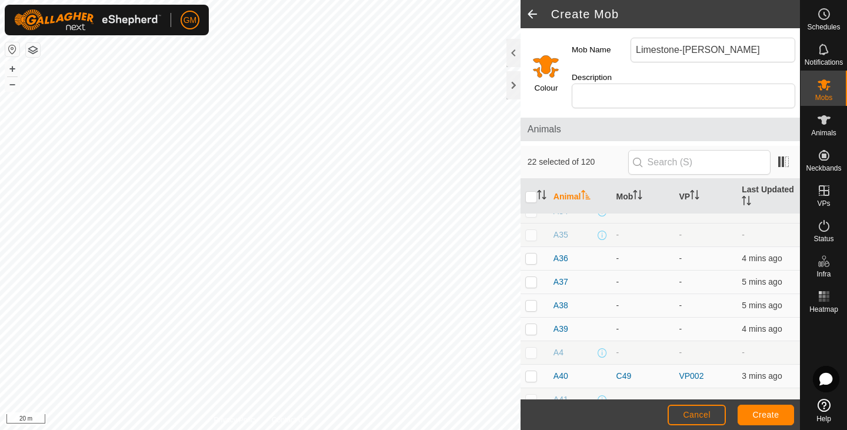
scroll to position [1144, 0]
click at [536, 259] on p-checkbox at bounding box center [531, 257] width 12 height 9
checkbox input "true"
click at [529, 283] on p-checkbox at bounding box center [531, 280] width 12 height 9
checkbox input "true"
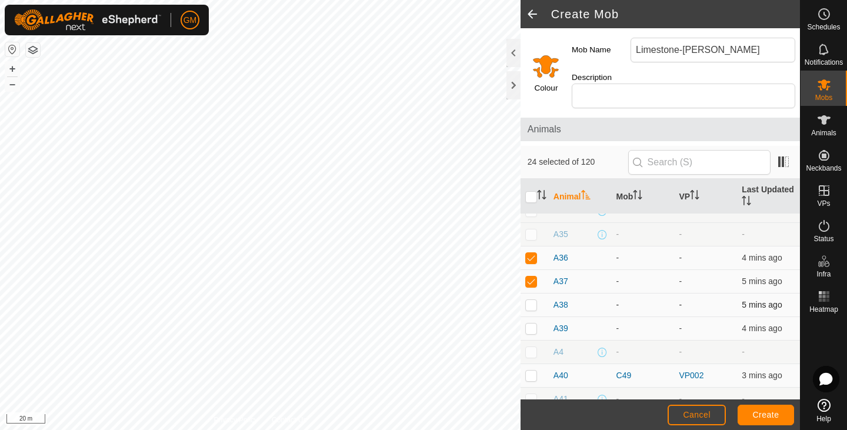
click at [533, 306] on p-checkbox at bounding box center [531, 304] width 12 height 9
checkbox input "true"
click at [533, 327] on p-checkbox at bounding box center [531, 327] width 12 height 9
checkbox input "true"
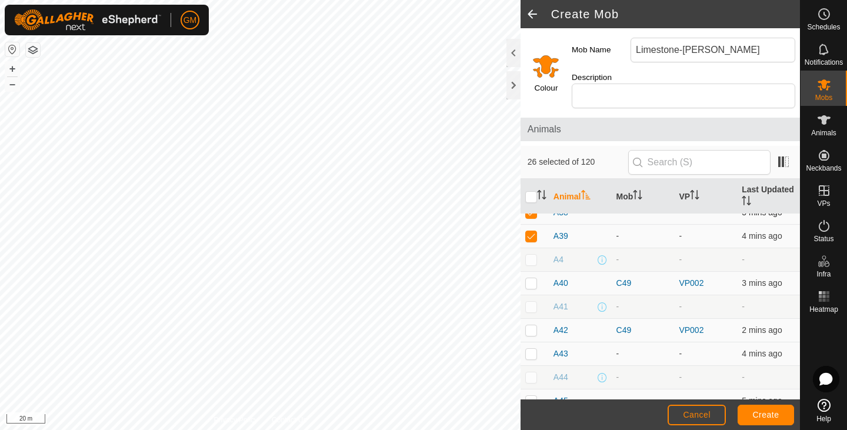
scroll to position [1243, 0]
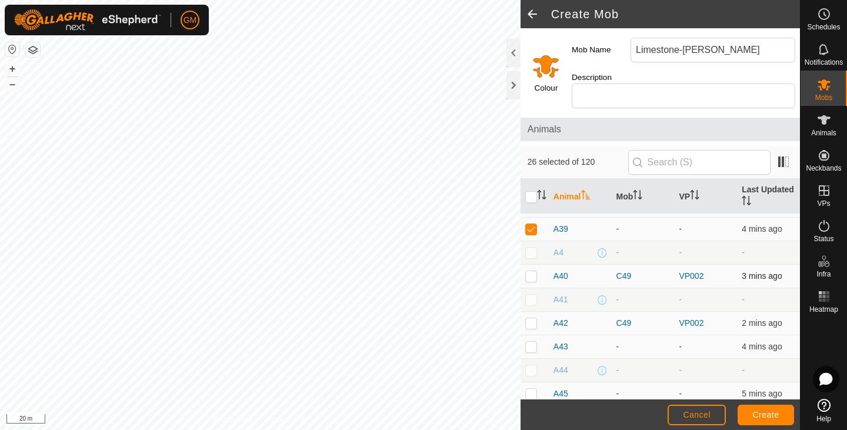
click at [530, 277] on p-checkbox at bounding box center [531, 275] width 12 height 9
checkbox input "true"
click at [533, 331] on td at bounding box center [534, 324] width 28 height 24
checkbox input "true"
click at [532, 349] on p-checkbox at bounding box center [531, 346] width 12 height 9
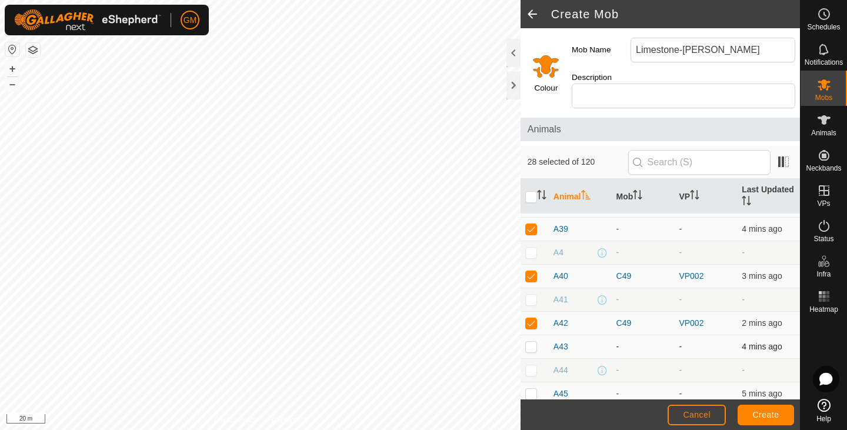
checkbox input "true"
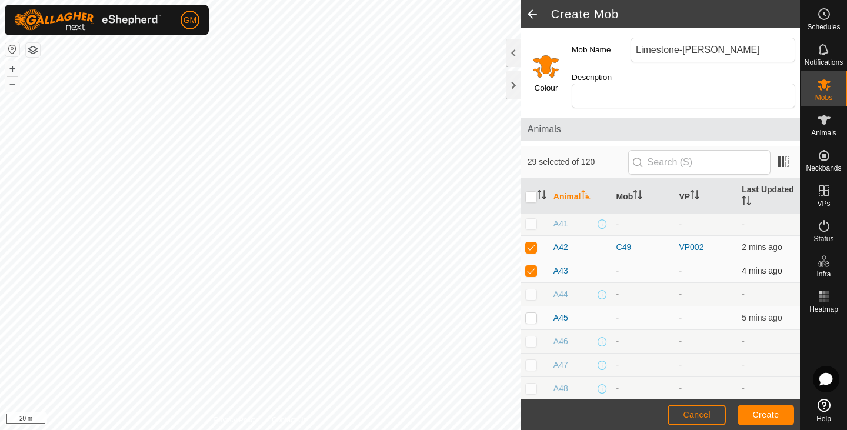
scroll to position [1324, 0]
click at [531, 312] on p-checkbox at bounding box center [531, 312] width 12 height 9
checkbox input "true"
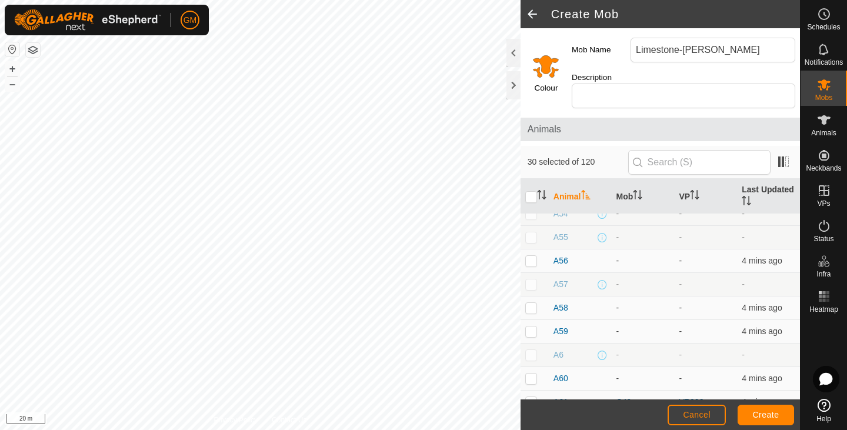
scroll to position [1655, 0]
click at [532, 264] on p-checkbox at bounding box center [531, 263] width 12 height 9
checkbox input "true"
click at [532, 312] on p-checkbox at bounding box center [531, 310] width 12 height 9
checkbox input "true"
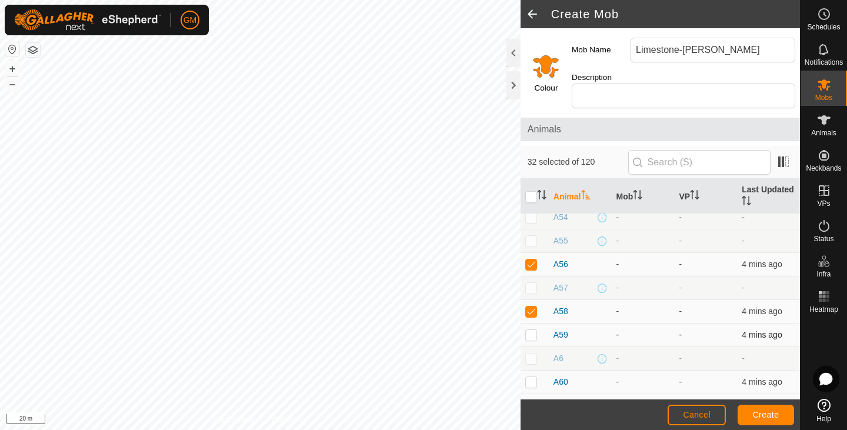
click at [532, 335] on p-checkbox at bounding box center [531, 334] width 12 height 9
checkbox input "true"
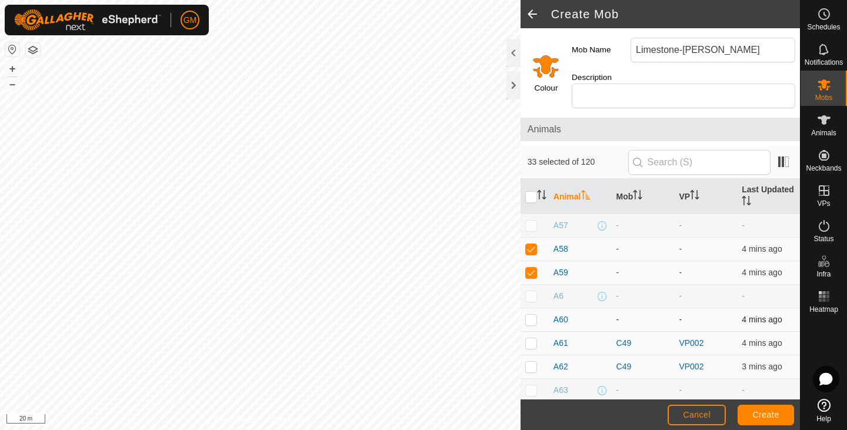
click at [530, 315] on p-checkbox at bounding box center [531, 319] width 12 height 9
checkbox input "true"
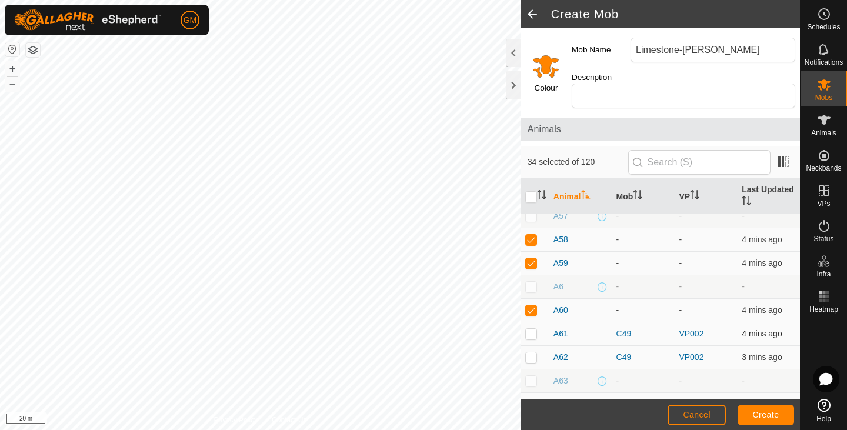
click at [533, 332] on p-checkbox at bounding box center [531, 333] width 12 height 9
checkbox input "true"
click at [533, 356] on p-checkbox at bounding box center [531, 356] width 12 height 9
checkbox input "true"
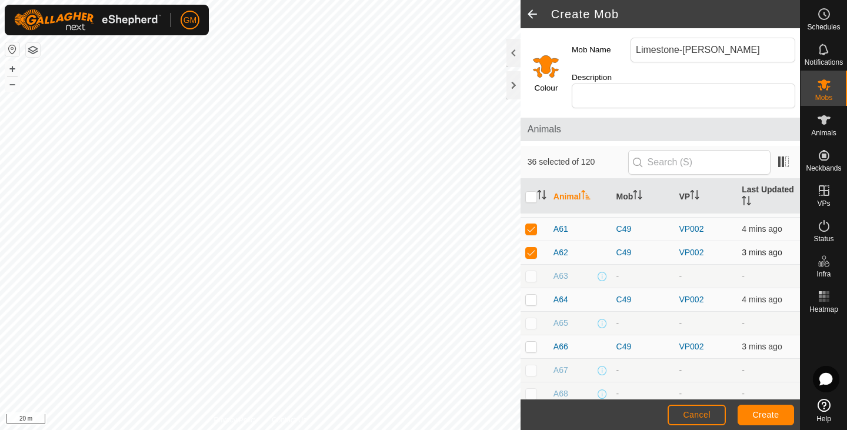
scroll to position [1836, 0]
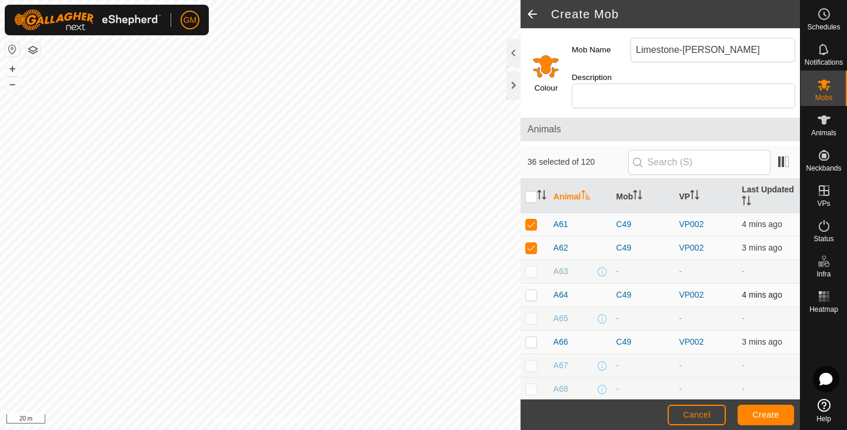
click at [531, 293] on p-checkbox at bounding box center [531, 294] width 12 height 9
checkbox input "true"
click at [530, 343] on p-checkbox at bounding box center [531, 341] width 12 height 9
checkbox input "true"
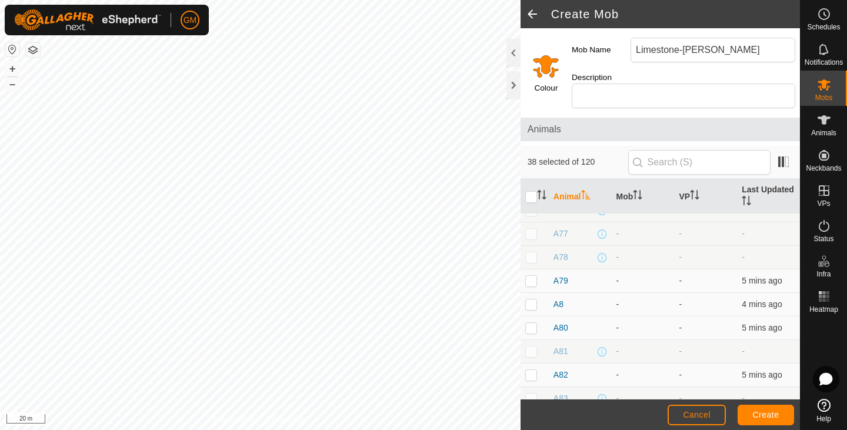
scroll to position [2231, 0]
click at [533, 279] on p-checkbox at bounding box center [531, 276] width 12 height 9
checkbox input "true"
click at [529, 296] on p-checkbox at bounding box center [531, 299] width 12 height 9
checkbox input "true"
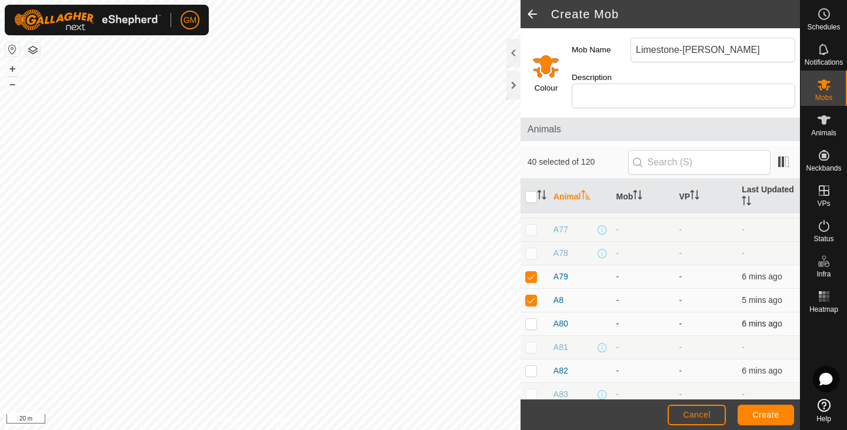
click at [533, 329] on td at bounding box center [534, 324] width 28 height 24
checkbox input "true"
click at [534, 371] on p-checkbox at bounding box center [531, 370] width 12 height 9
checkbox input "true"
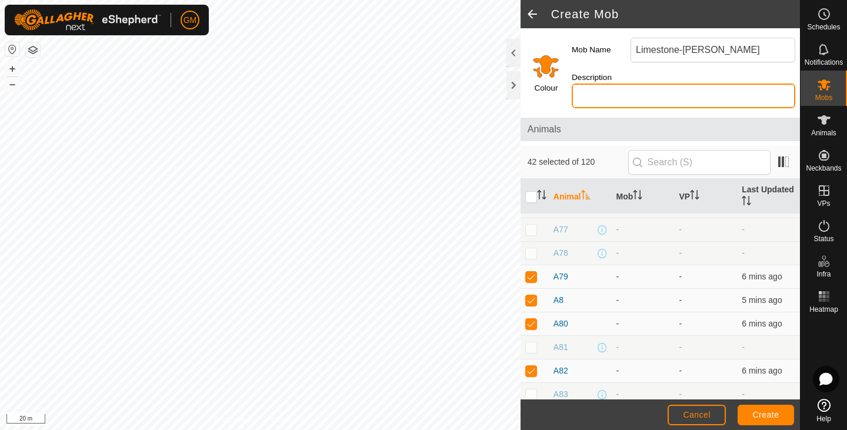
click at [600, 96] on input "Description" at bounding box center [683, 96] width 223 height 25
click at [642, 137] on div "Animals" at bounding box center [659, 130] width 279 height 24
click at [600, 97] on input "Description" at bounding box center [683, 96] width 223 height 25
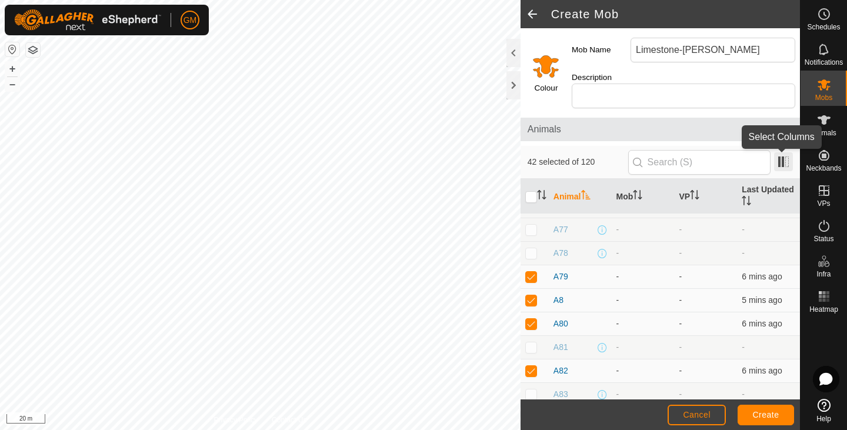
click at [783, 165] on span at bounding box center [783, 161] width 19 height 19
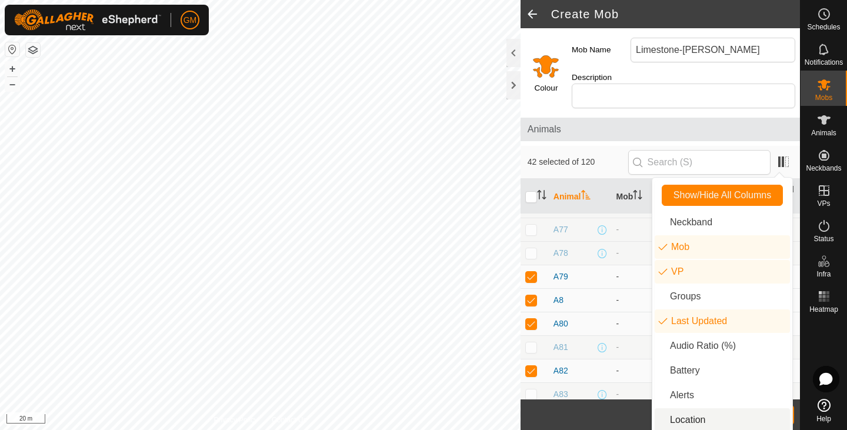
scroll to position [2, 0]
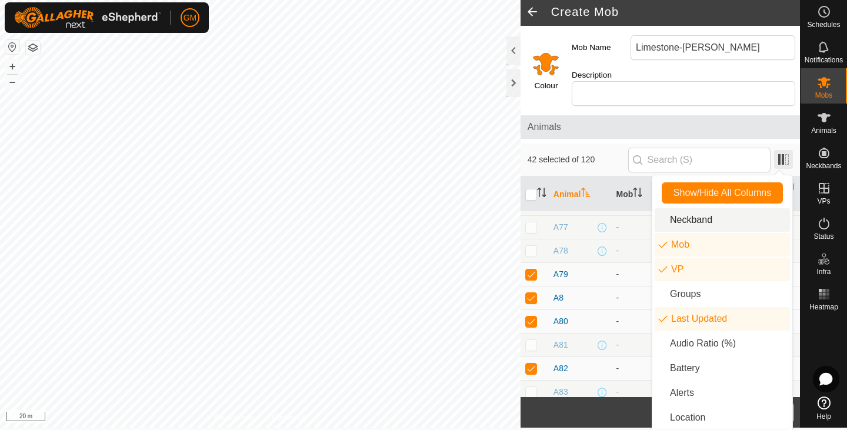
click at [788, 161] on span at bounding box center [783, 159] width 19 height 19
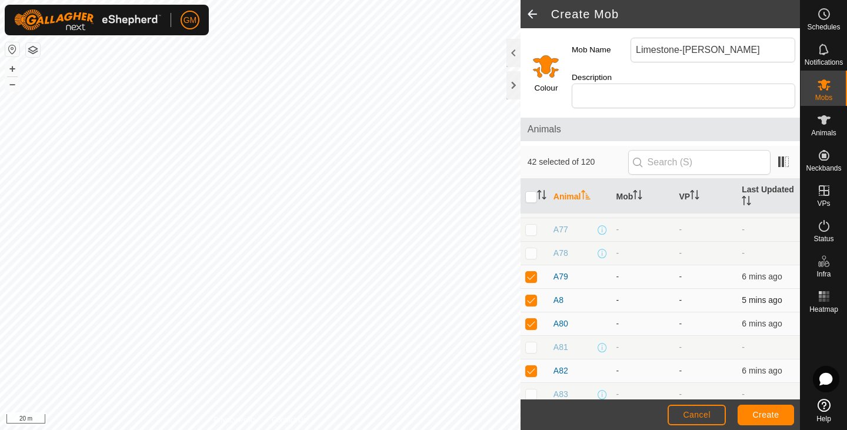
scroll to position [0, 0]
click at [545, 72] on input "Select a color" at bounding box center [546, 66] width 28 height 28
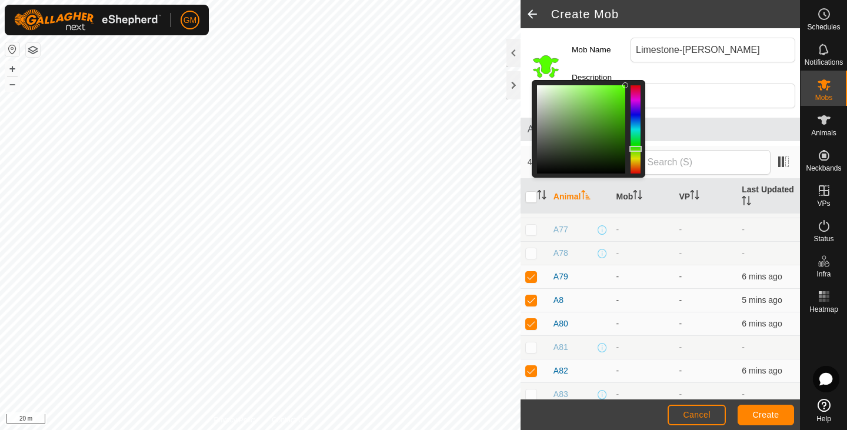
click at [636, 149] on div at bounding box center [635, 129] width 10 height 88
click at [735, 82] on div "Description" at bounding box center [683, 90] width 233 height 46
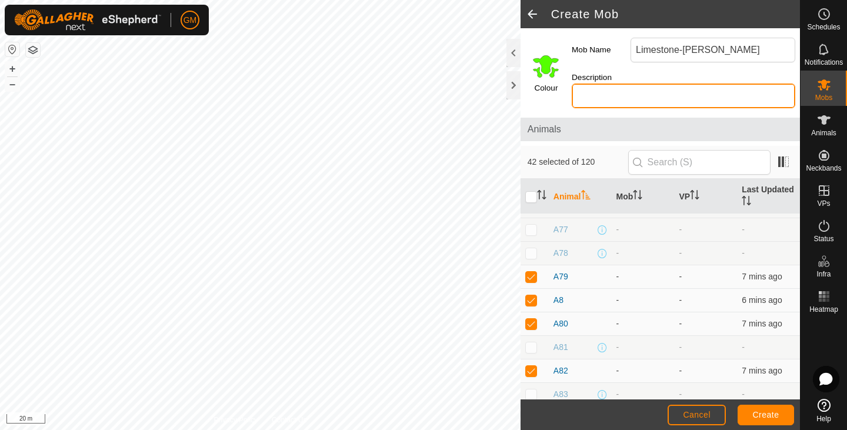
click at [583, 88] on input "Description" at bounding box center [683, 96] width 223 height 25
type input "Green"
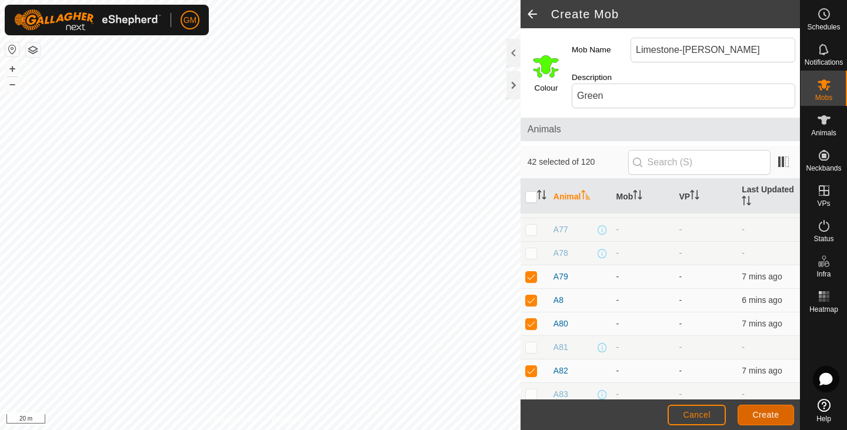
click at [757, 415] on span "Create" at bounding box center [766, 414] width 26 height 9
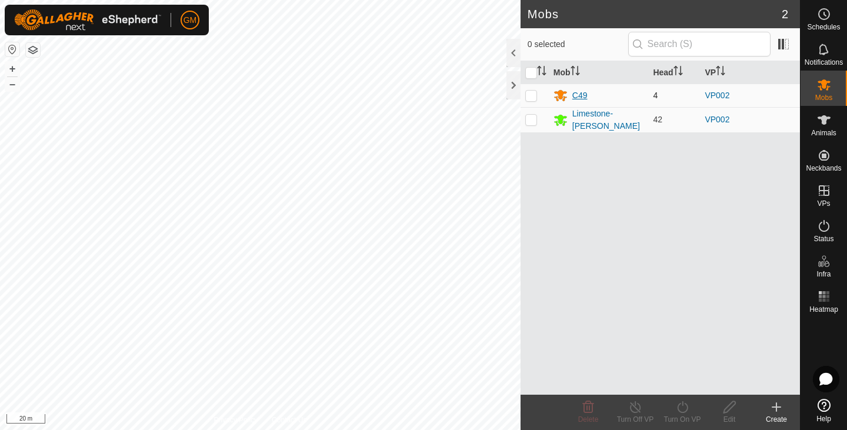
click at [570, 95] on div "C49" at bounding box center [598, 95] width 91 height 14
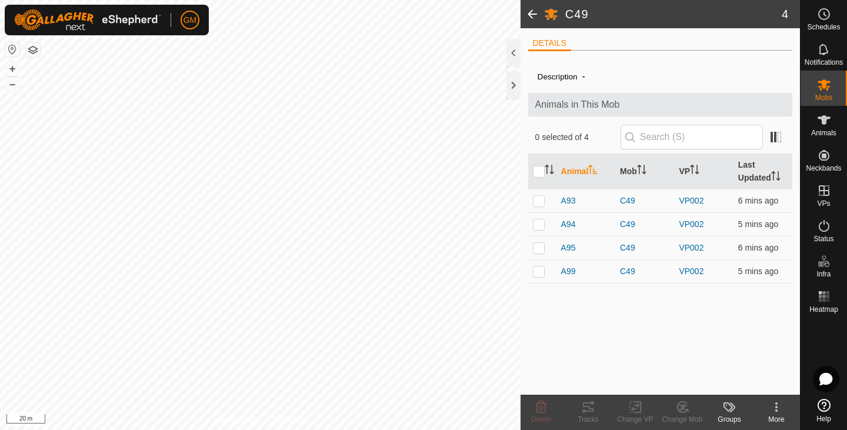
click at [595, 172] on icon "Activate to sort" at bounding box center [593, 169] width 9 height 9
click at [595, 172] on icon "Activate to sort" at bounding box center [592, 169] width 9 height 9
click at [544, 169] on input "checkbox" at bounding box center [539, 172] width 12 height 12
checkbox input "true"
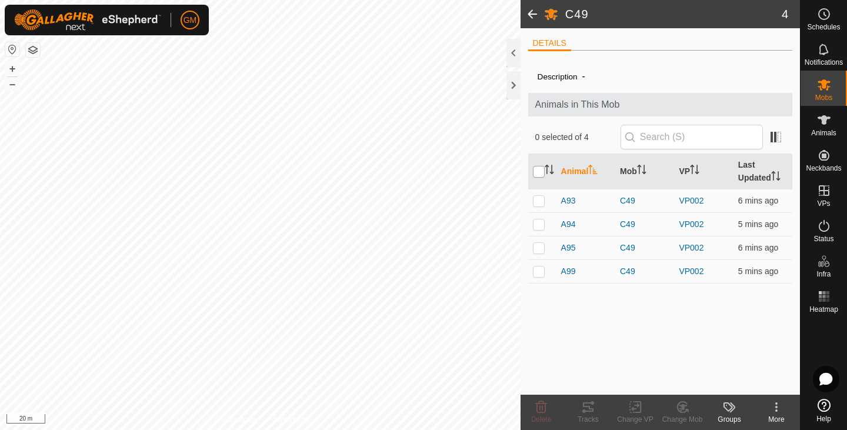
checkbox input "true"
click at [640, 169] on icon "Activate to sort" at bounding box center [641, 169] width 9 height 9
click at [542, 167] on input "checkbox" at bounding box center [539, 172] width 12 height 12
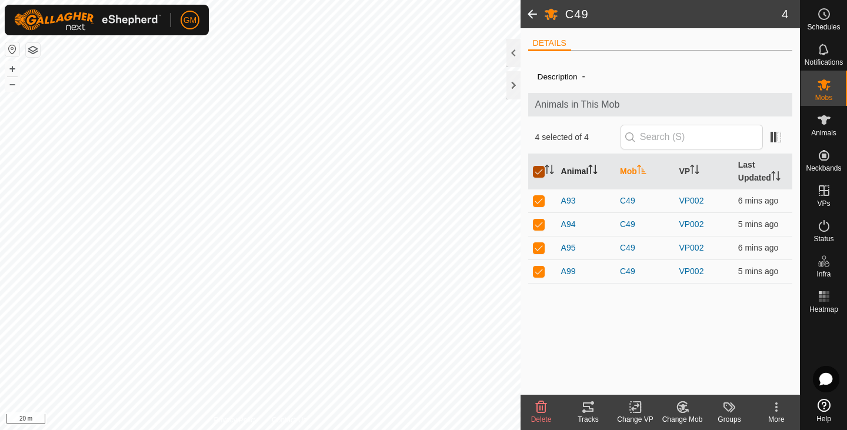
checkbox input "false"
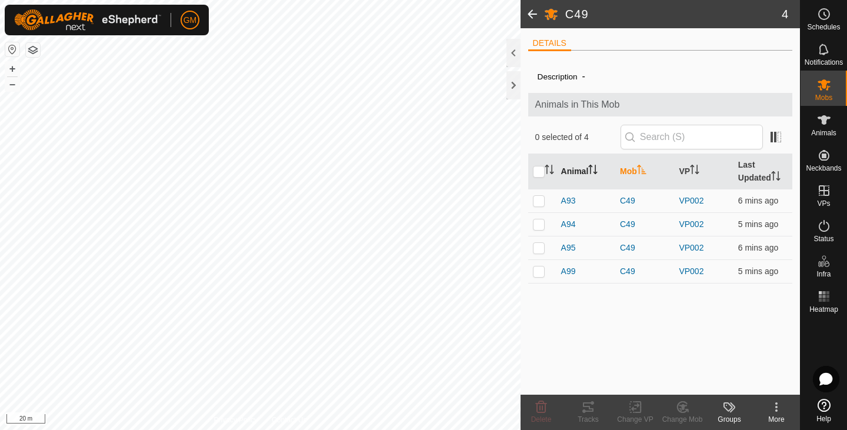
click at [593, 73] on div "Description -" at bounding box center [661, 76] width 246 height 14
click at [776, 410] on icon at bounding box center [776, 410] width 2 height 2
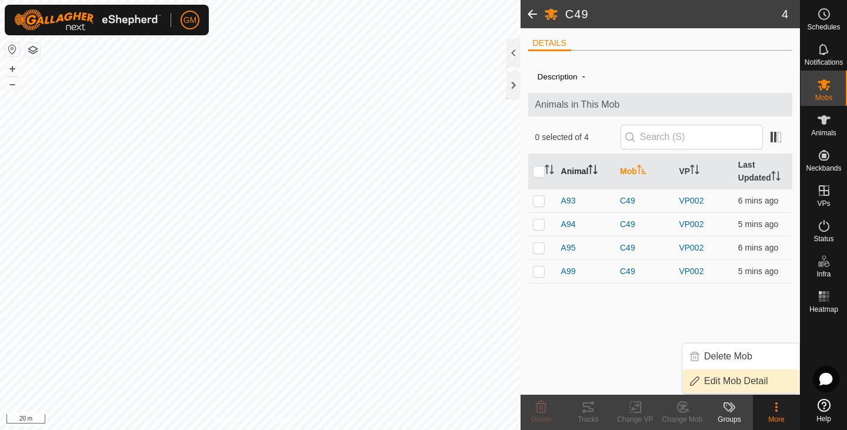
click at [739, 384] on link "Edit Mob Detail" at bounding box center [741, 381] width 116 height 24
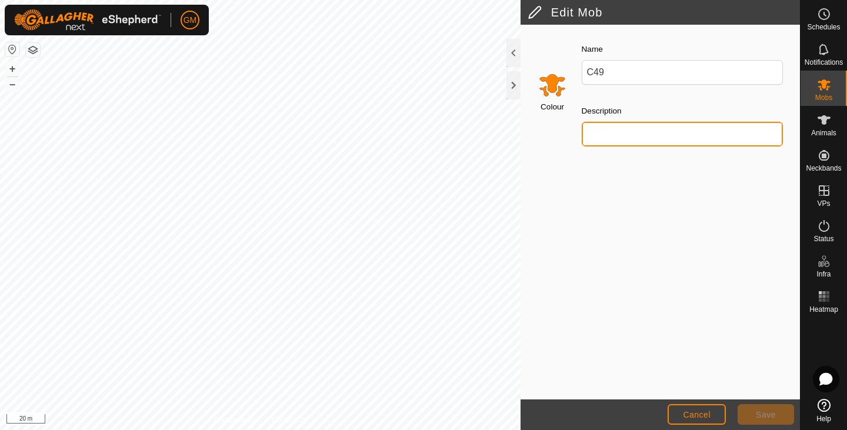
click at [615, 128] on input "Description" at bounding box center [683, 134] width 202 height 25
type input "Orange"
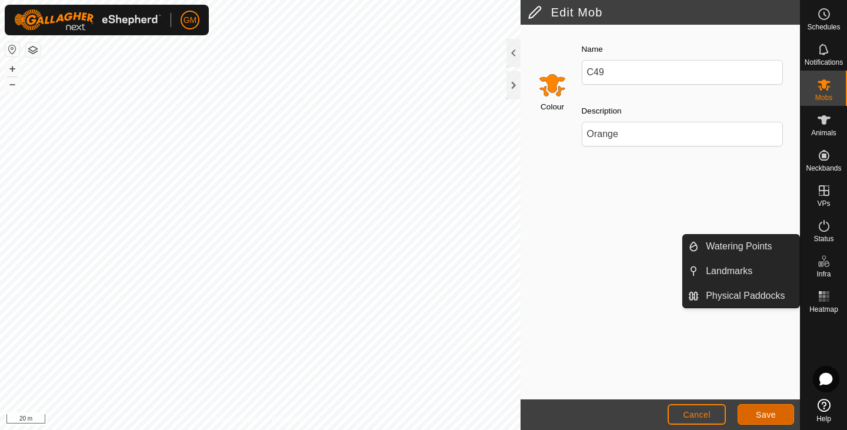
click at [770, 413] on span "Save" at bounding box center [766, 414] width 20 height 9
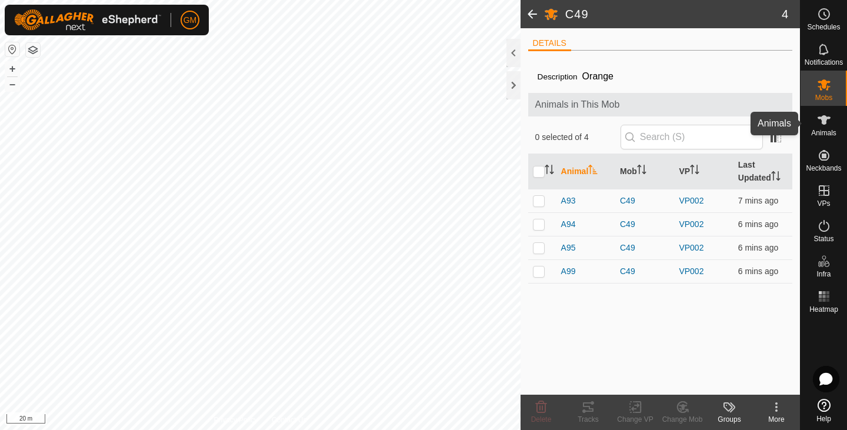
click at [827, 121] on icon at bounding box center [824, 120] width 14 height 14
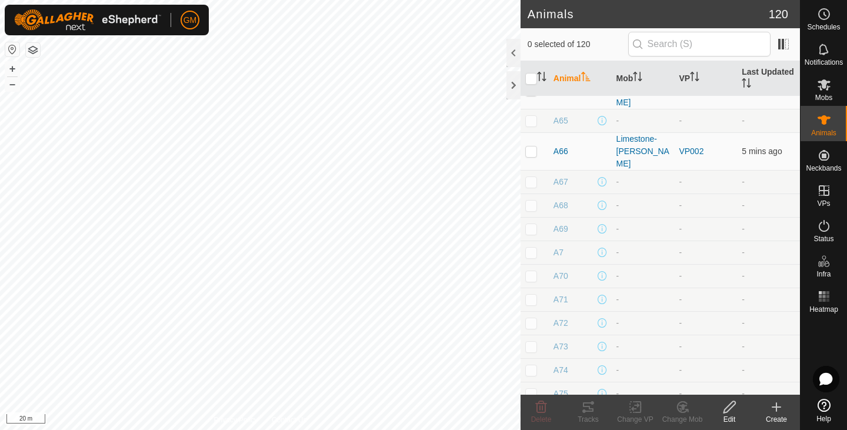
scroll to position [2599, 0]
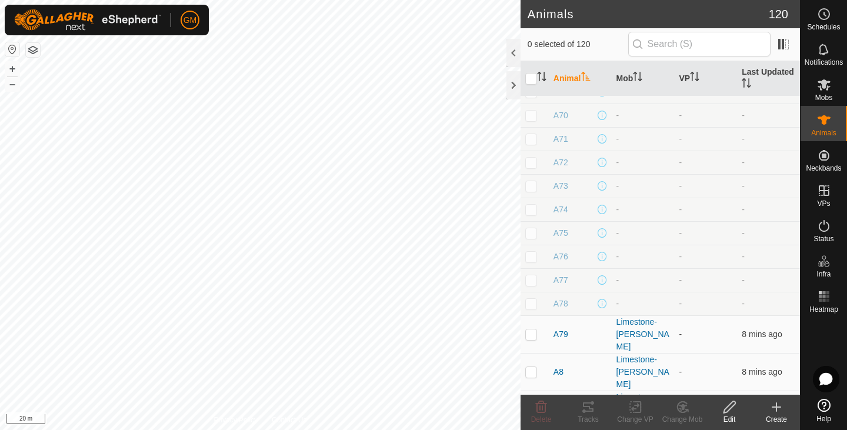
checkbox input "true"
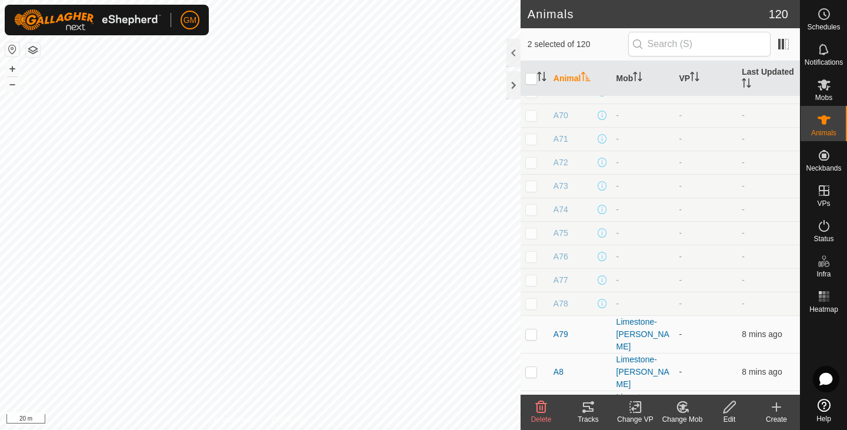
checkbox input "true"
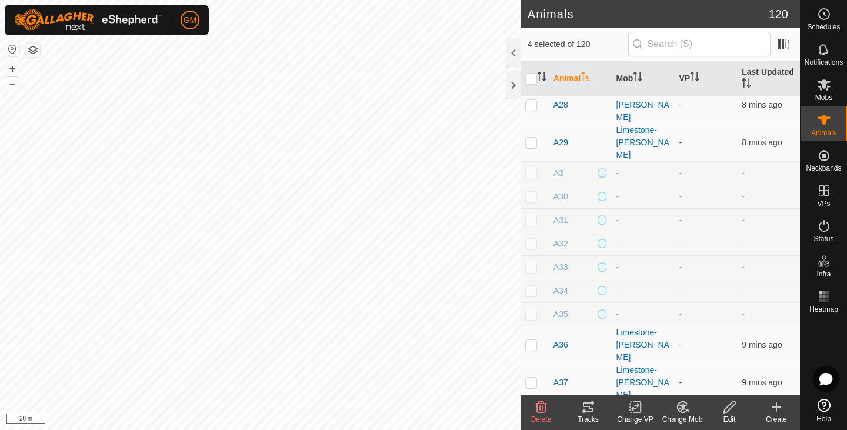
scroll to position [1234, 0]
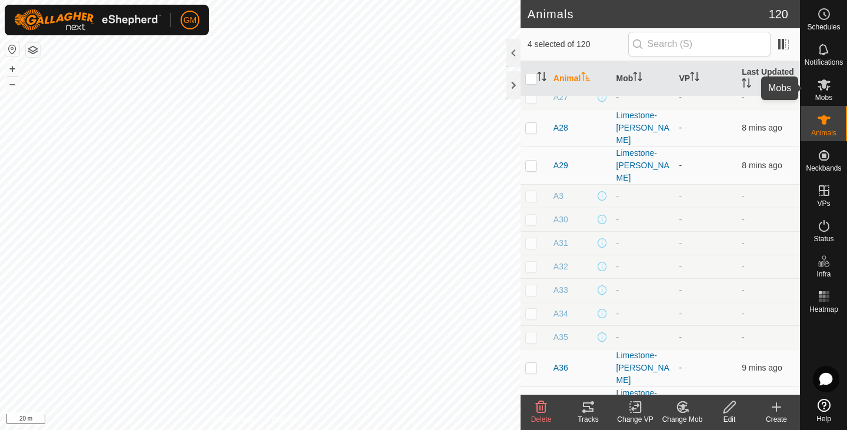
click at [825, 90] on icon at bounding box center [824, 85] width 14 height 14
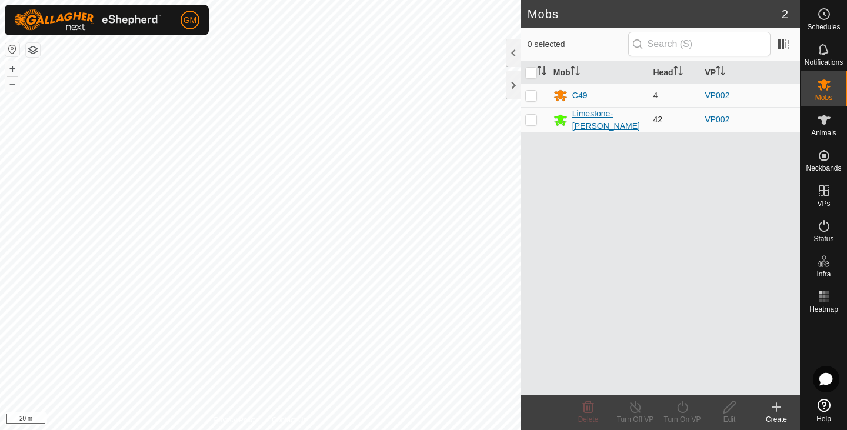
click at [570, 121] on div "Limestone-[PERSON_NAME]" at bounding box center [598, 120] width 91 height 25
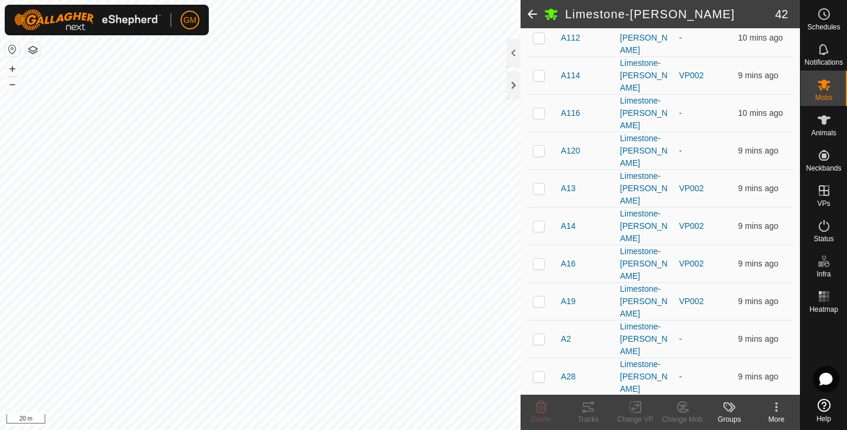
scroll to position [857, 0]
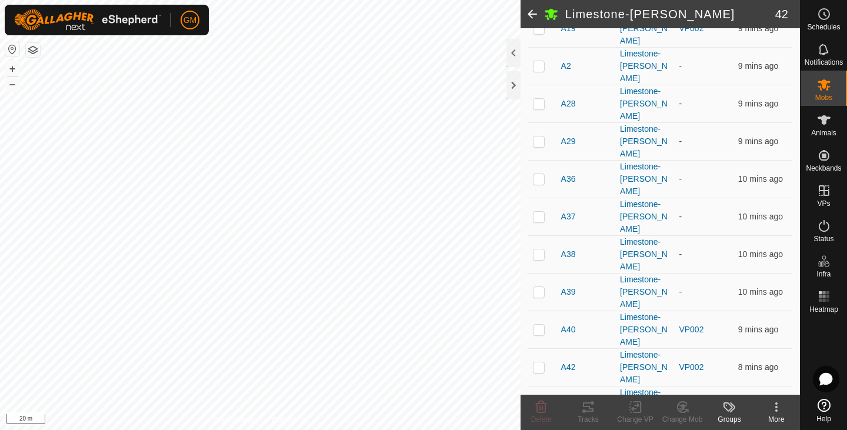
checkbox input "true"
checkbox input "false"
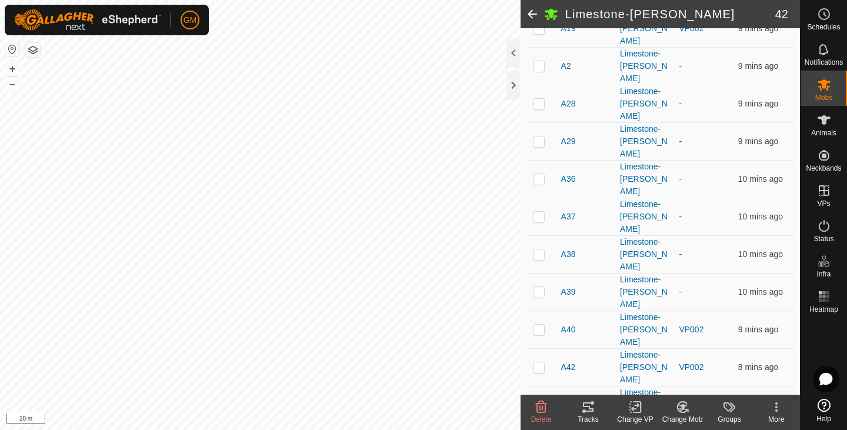
checkbox input "false"
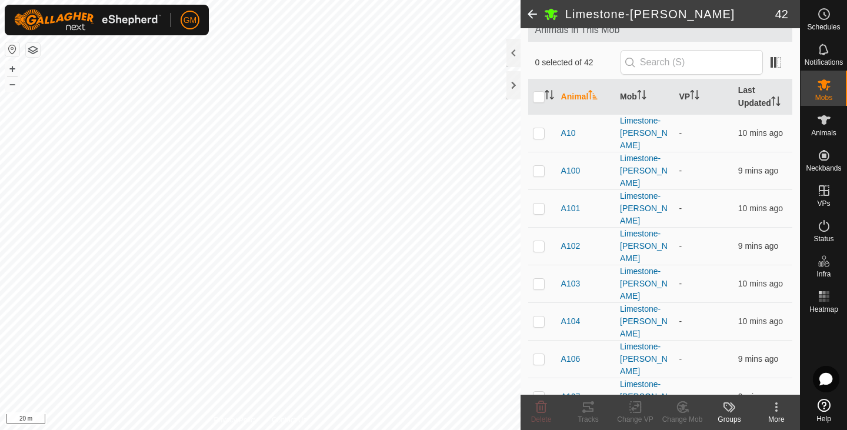
scroll to position [0, 0]
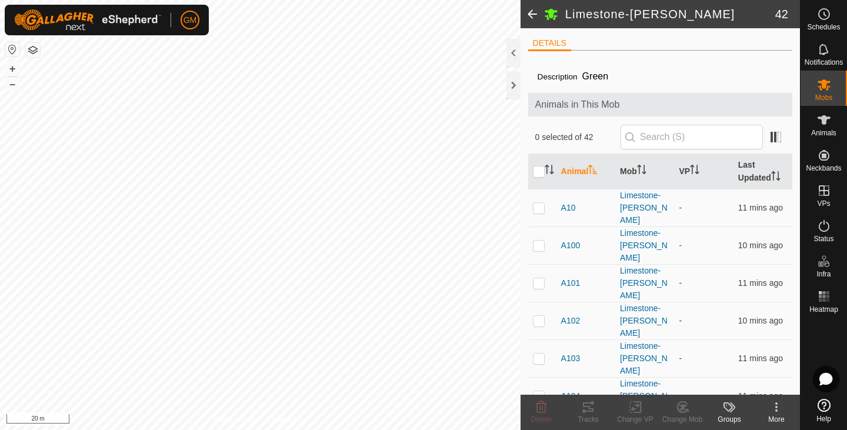
click at [216, 429] on html "GM Schedules Notifications Mobs Animals Neckbands VPs Status Infra Heatmap Help…" at bounding box center [423, 215] width 847 height 430
click at [693, 173] on icon "Activate to sort" at bounding box center [694, 169] width 9 height 9
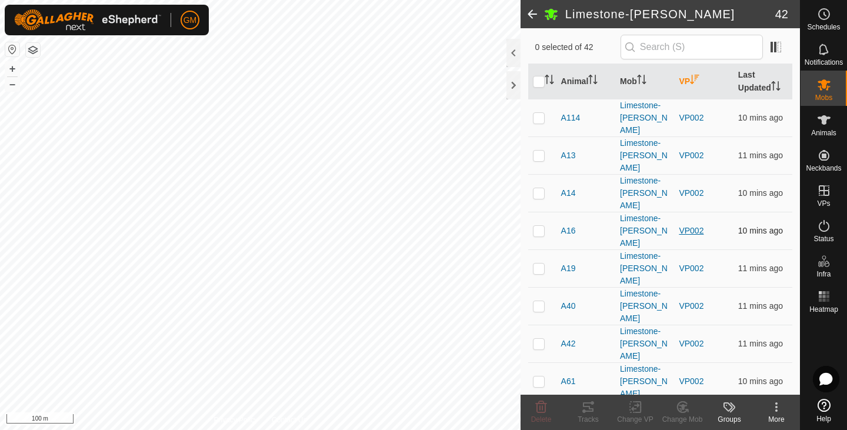
scroll to position [89, 0]
click at [825, 128] on es-animals-svg-icon at bounding box center [823, 120] width 21 height 19
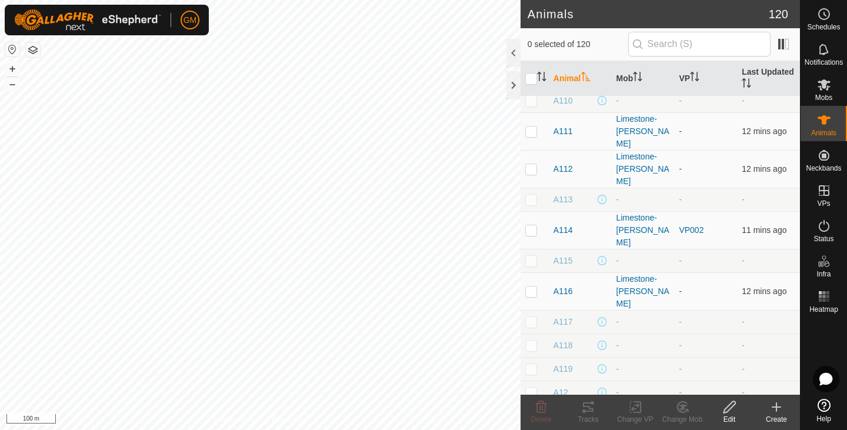
scroll to position [455, 0]
click at [696, 78] on icon "Activate to sort" at bounding box center [696, 76] width 1 height 9
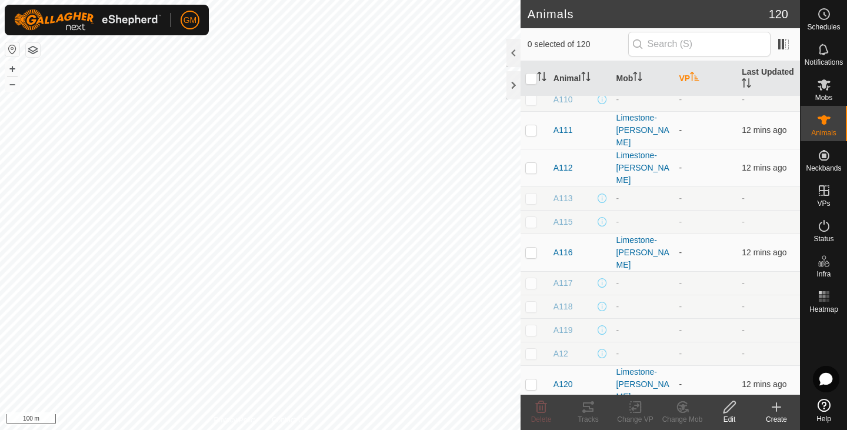
scroll to position [0, 0]
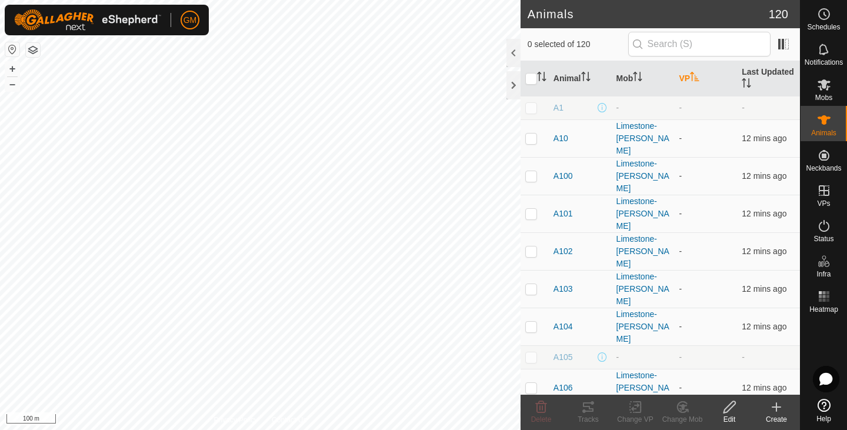
click at [691, 77] on icon "Activate to sort" at bounding box center [694, 76] width 9 height 9
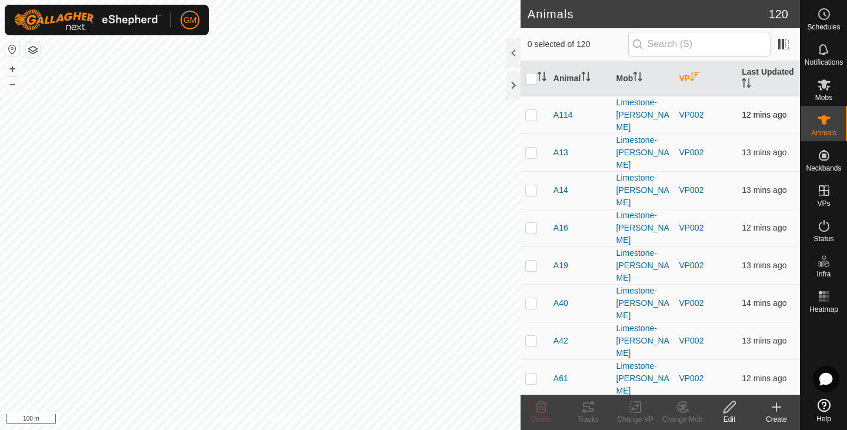
click at [536, 110] on p-checkbox at bounding box center [531, 114] width 12 height 9
checkbox input "true"
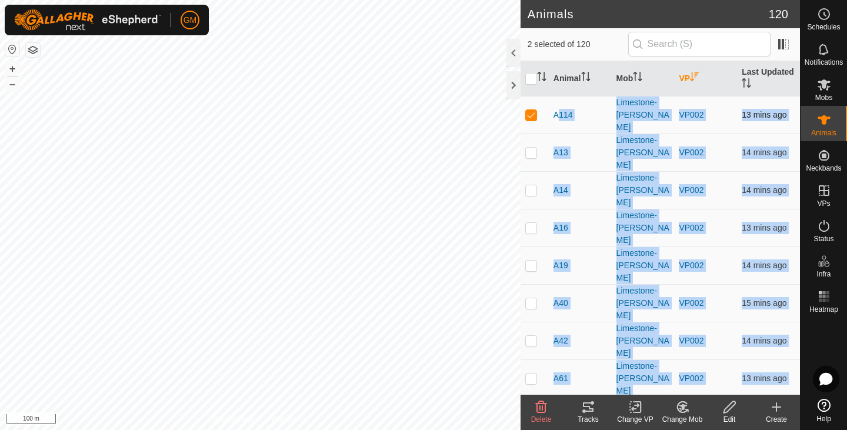
click at [529, 110] on p-checkbox at bounding box center [531, 114] width 12 height 9
checkbox input "true"
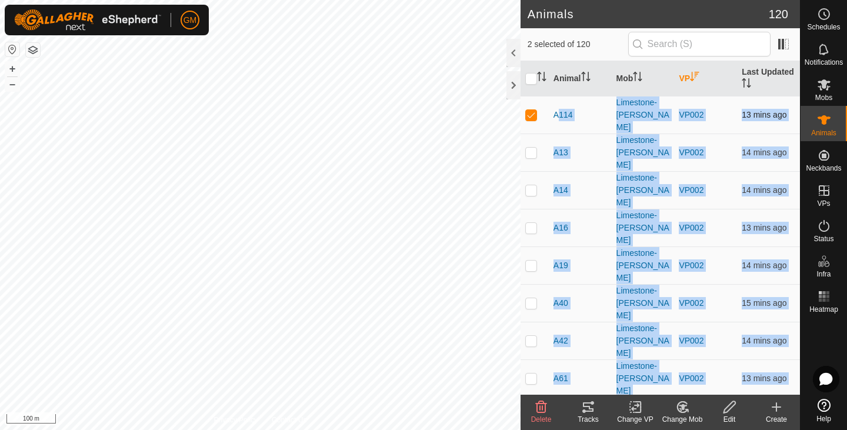
checkbox input "true"
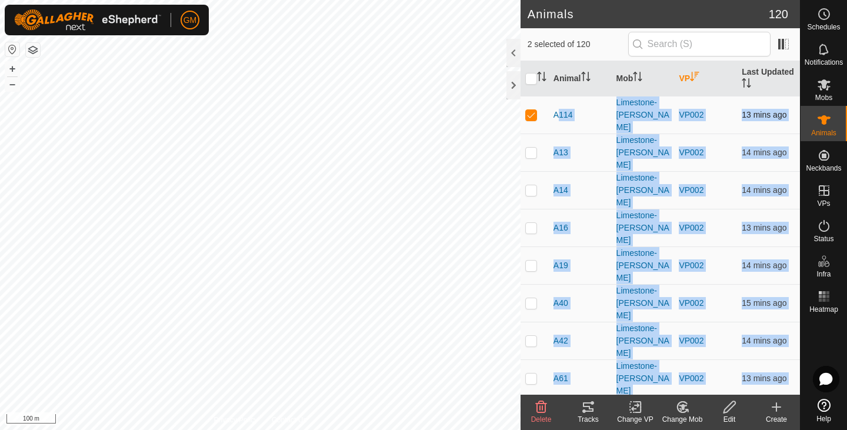
checkbox input "true"
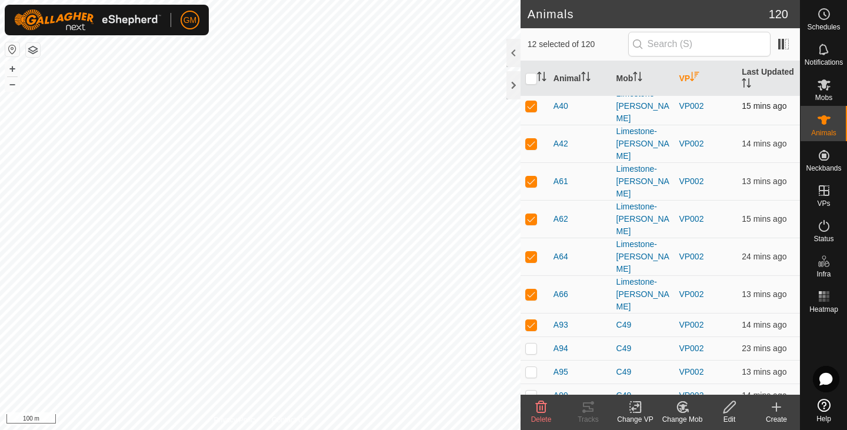
scroll to position [198, 0]
click at [533, 343] on p-checkbox at bounding box center [531, 347] width 12 height 9
checkbox input "true"
click at [530, 366] on p-checkbox at bounding box center [531, 370] width 12 height 9
checkbox input "true"
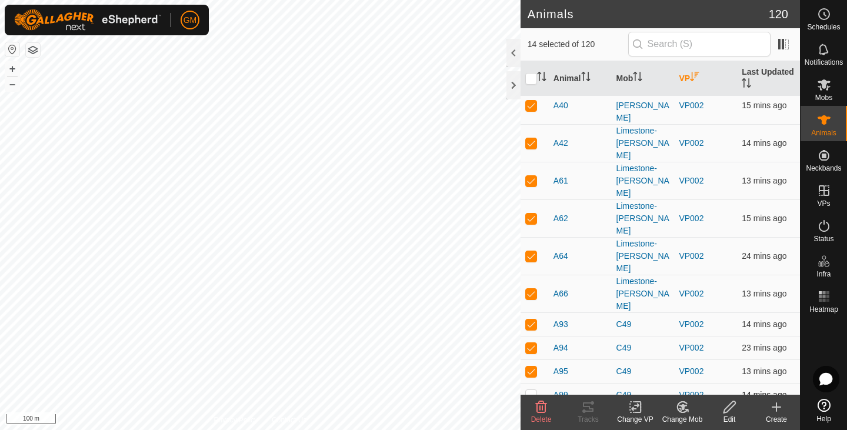
click at [530, 390] on p-checkbox at bounding box center [531, 394] width 12 height 9
checkbox input "true"
click at [680, 408] on icon at bounding box center [680, 410] width 3 height 4
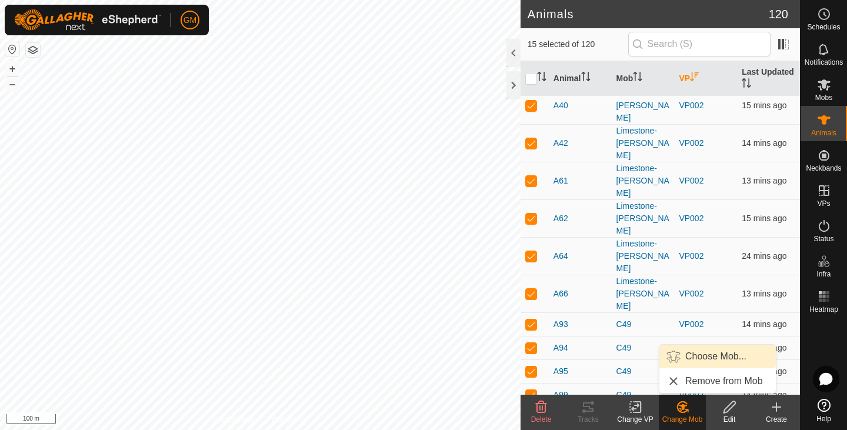
click at [701, 354] on link "Choose Mob..." at bounding box center [717, 357] width 116 height 24
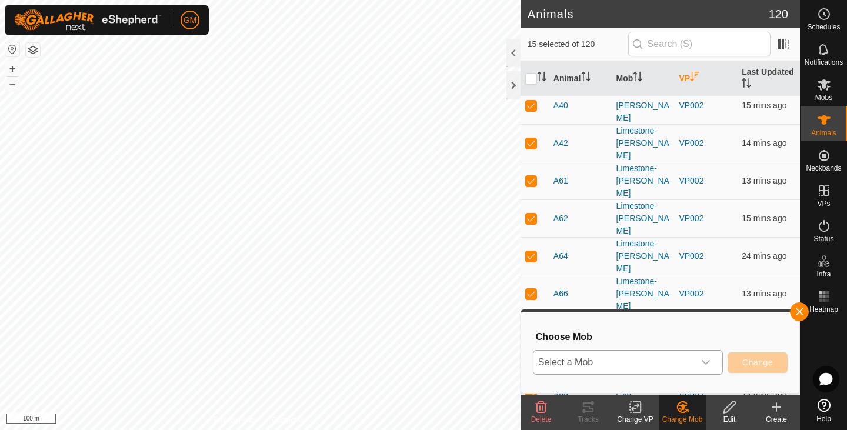
click at [705, 364] on icon "dropdown trigger" at bounding box center [705, 362] width 9 height 9
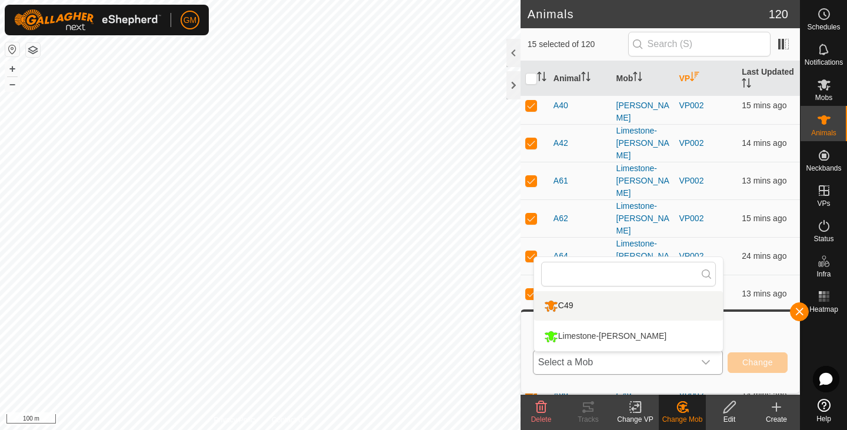
click at [562, 304] on li "C49" at bounding box center [628, 305] width 189 height 29
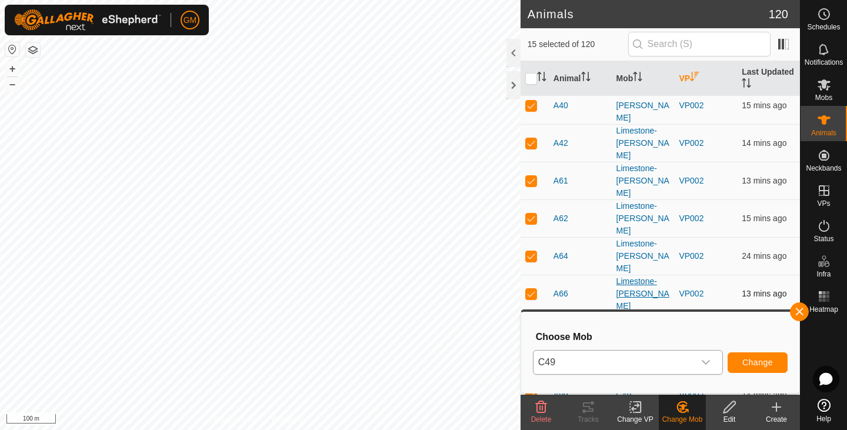
drag, startPoint x: 656, startPoint y: 176, endPoint x: 664, endPoint y: 164, distance: 14.5
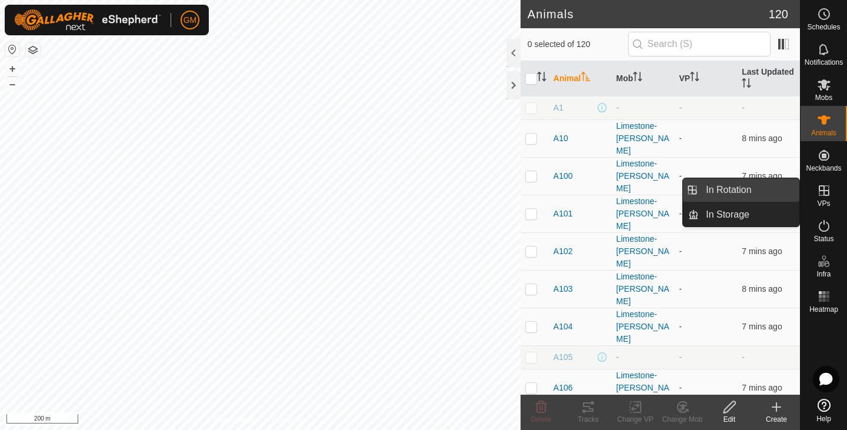
click at [730, 189] on link "In Rotation" at bounding box center [749, 190] width 101 height 24
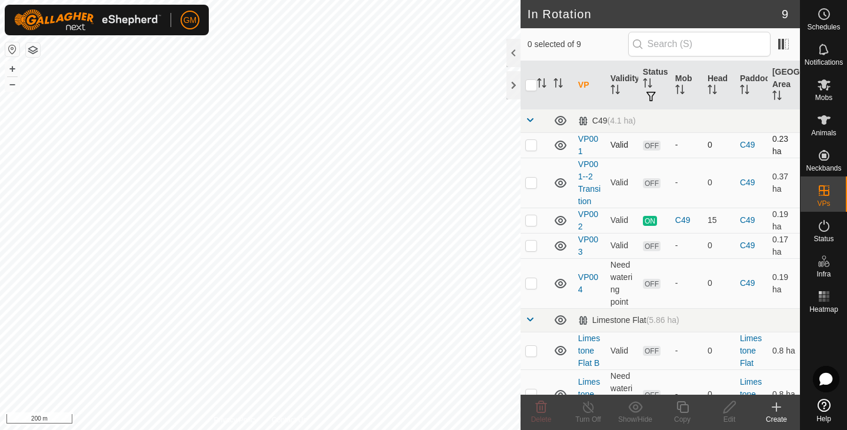
click at [534, 143] on p-checkbox at bounding box center [531, 144] width 12 height 9
checkbox input "true"
click at [532, 181] on p-checkbox at bounding box center [531, 182] width 12 height 9
checkbox input "true"
click at [532, 143] on p-checkbox at bounding box center [531, 144] width 12 height 9
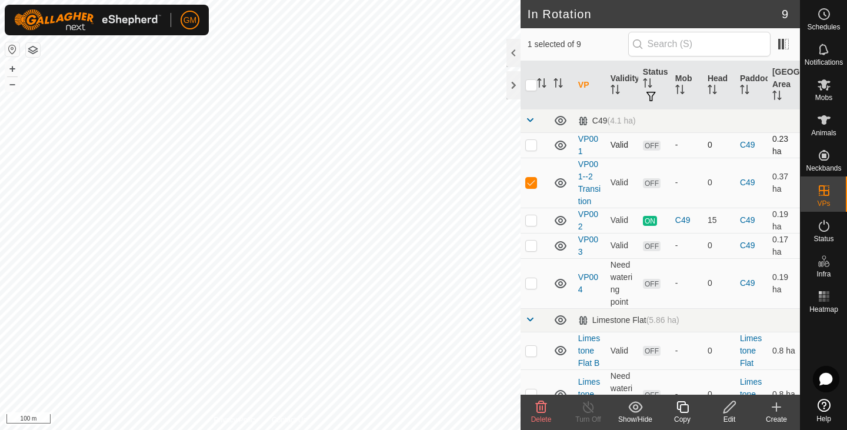
click at [533, 146] on p-checkbox at bounding box center [531, 144] width 12 height 9
checkbox input "false"
checkbox input "true"
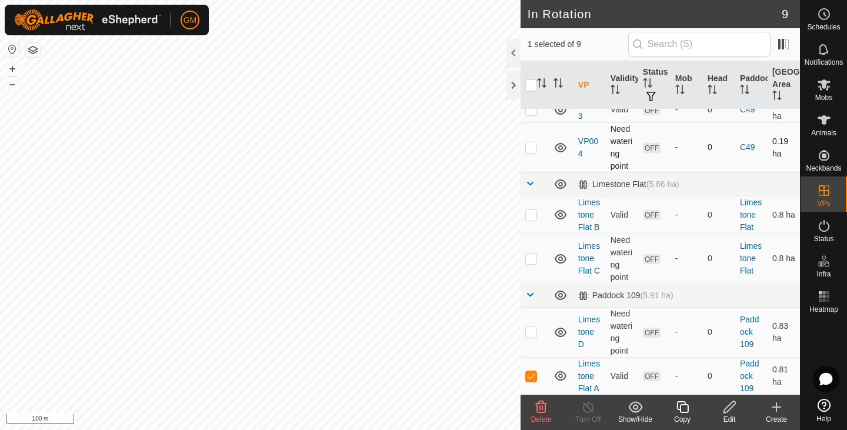
scroll to position [136, 0]
checkbox input "true"
click at [533, 376] on p-checkbox at bounding box center [531, 375] width 12 height 9
checkbox input "true"
click at [529, 216] on p-checkbox at bounding box center [531, 213] width 12 height 9
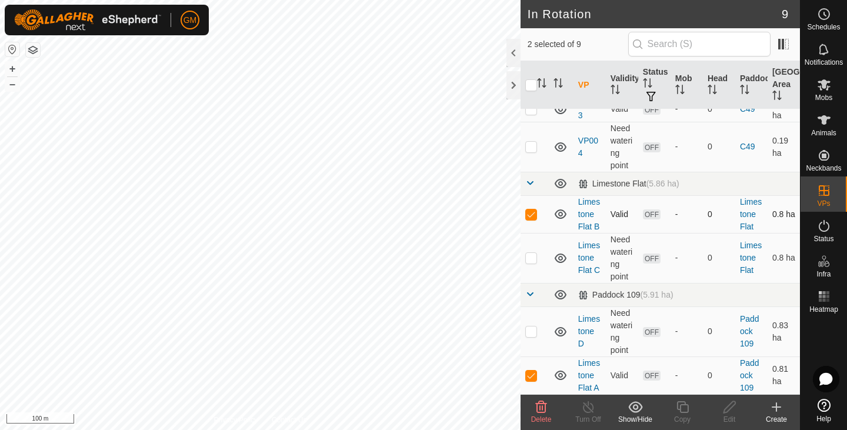
checkbox input "false"
click at [685, 403] on icon at bounding box center [682, 407] width 12 height 12
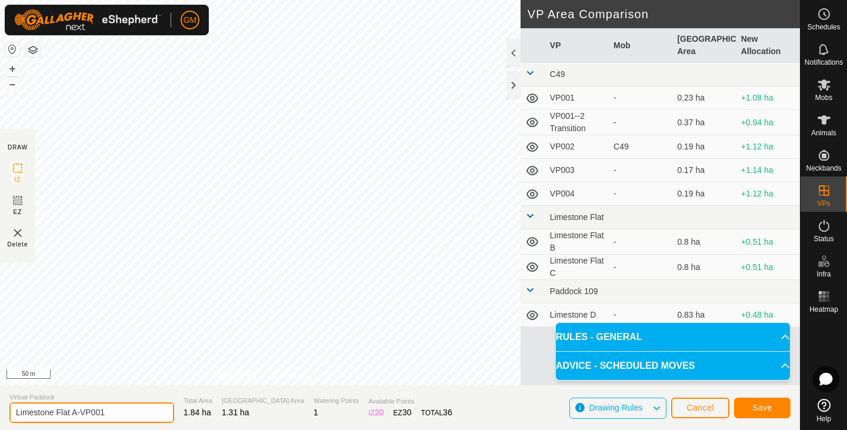
click at [125, 410] on input "Limestone Flat A-VP001" at bounding box center [91, 412] width 165 height 21
type input "Limestone Flat A-VP001 Transition"
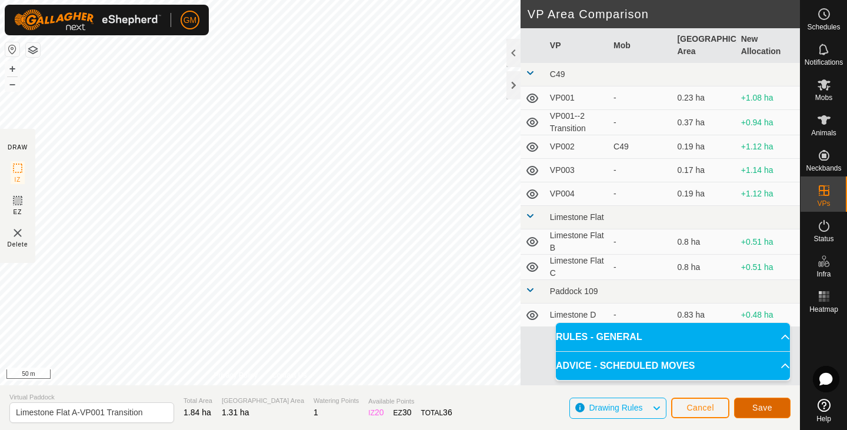
click at [743, 410] on button "Save" at bounding box center [762, 408] width 56 height 21
